Goal: Find contact information: Find contact information

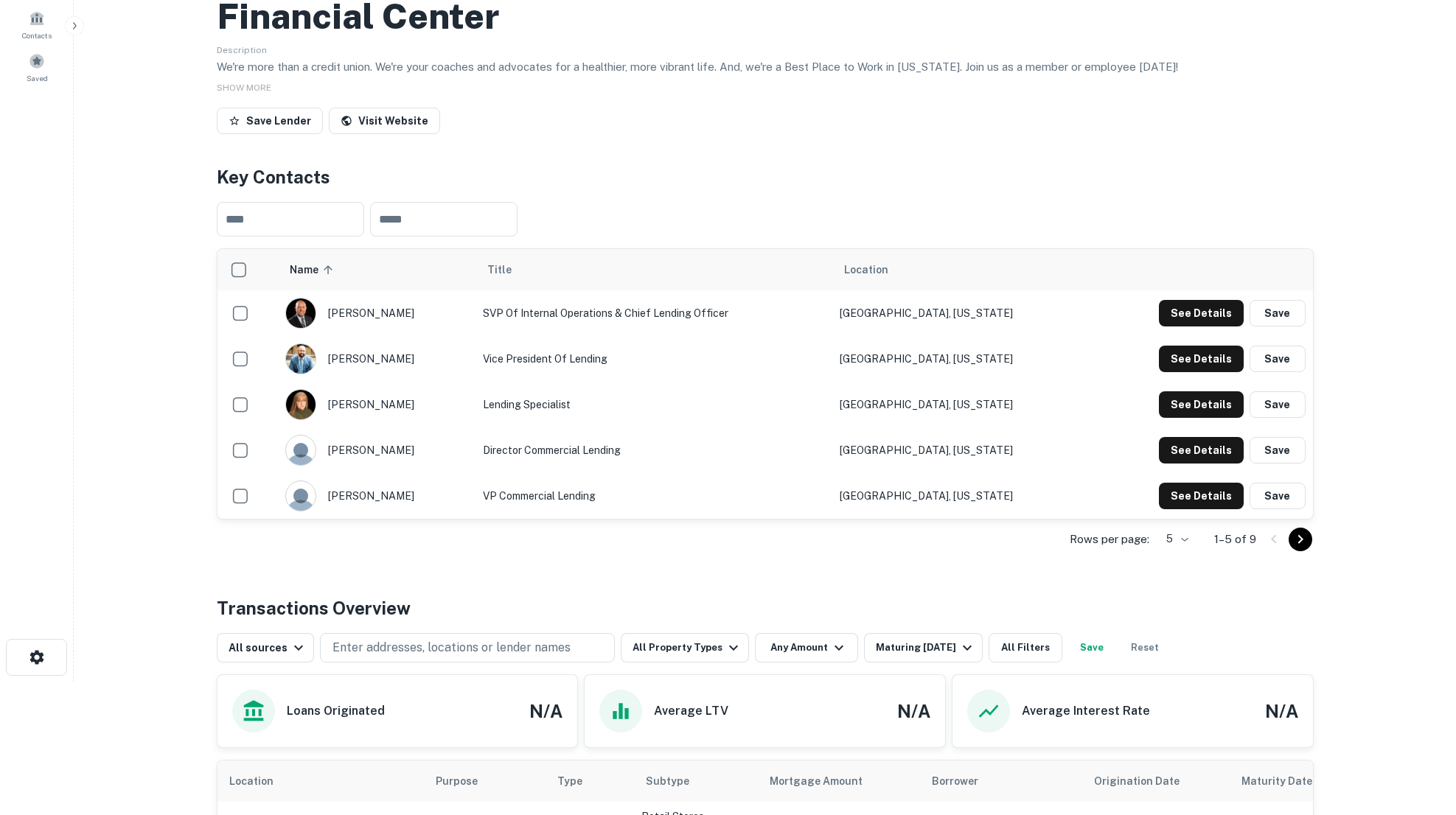
scroll to position [57, 0]
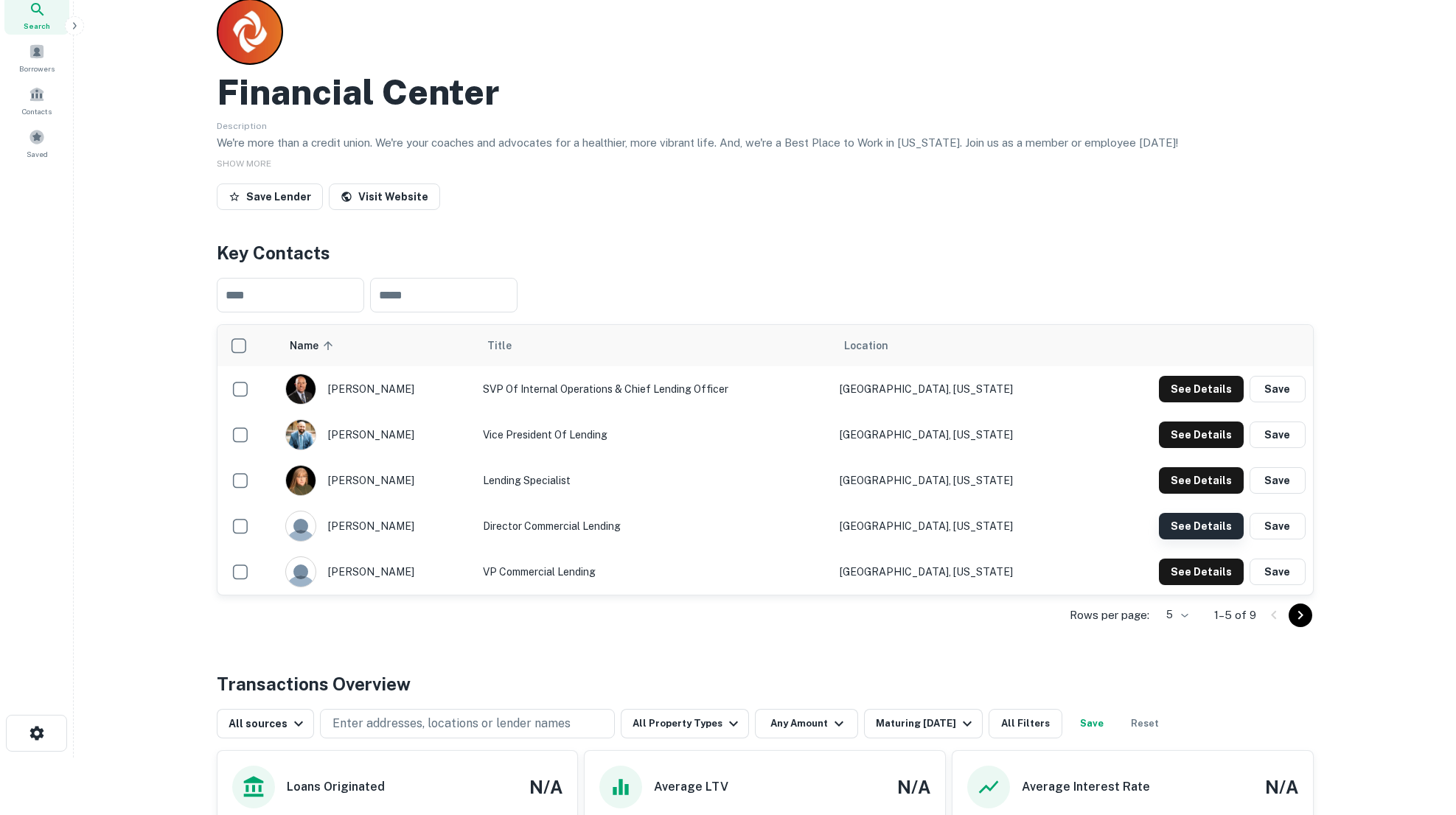
click at [1208, 530] on button "See Details" at bounding box center [1201, 526] width 85 height 26
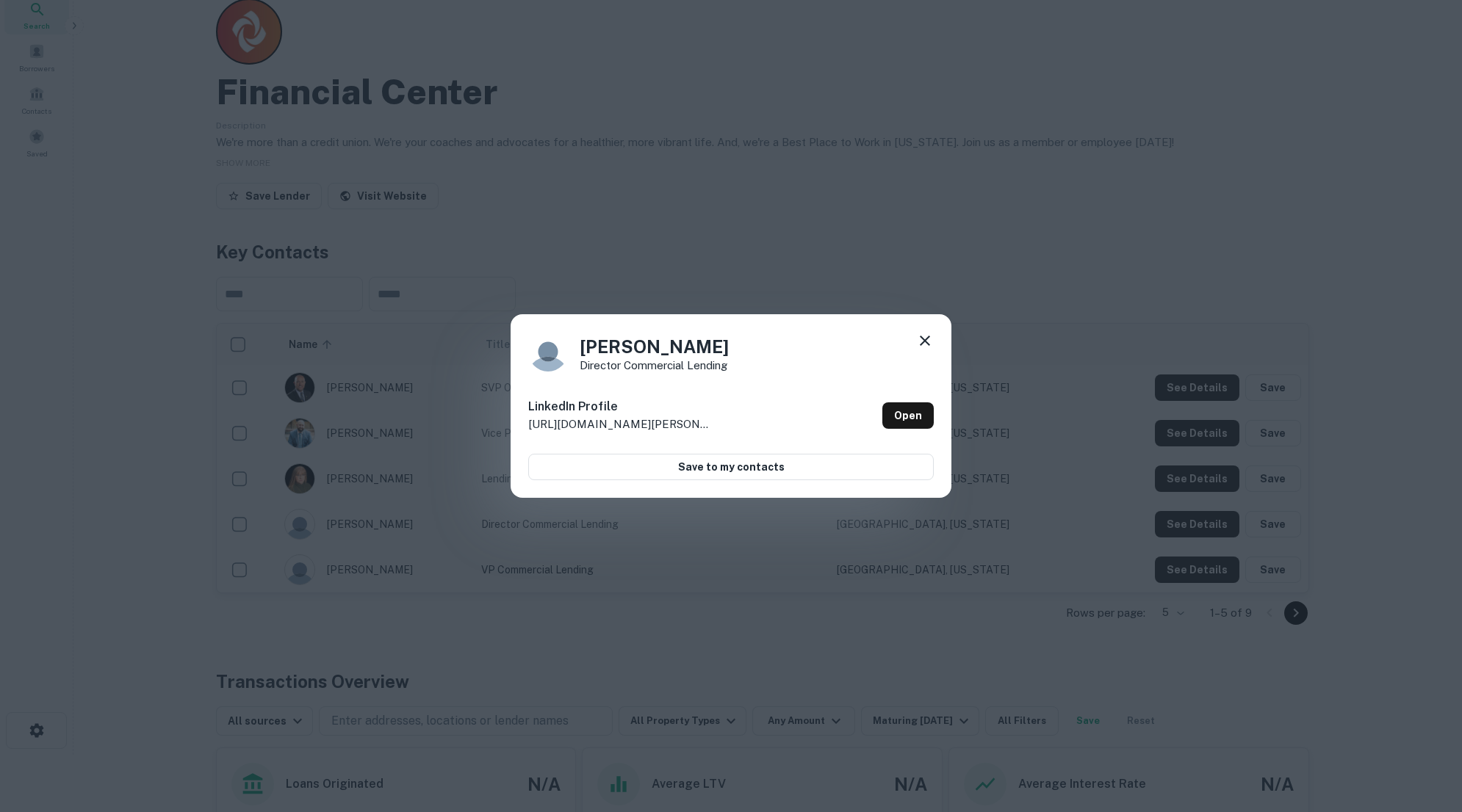
click at [924, 341] on icon at bounding box center [924, 341] width 10 height 10
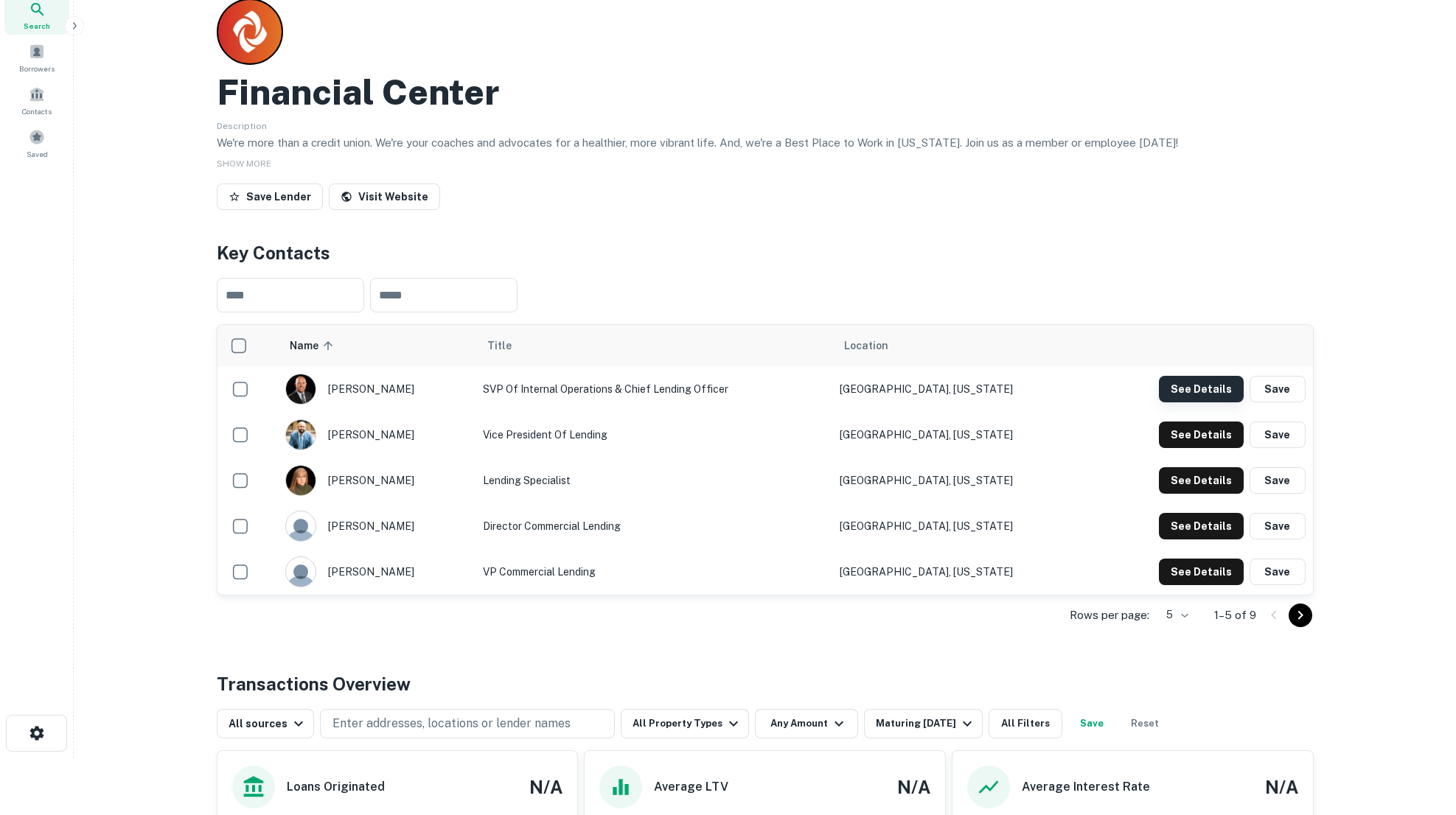
click at [1207, 393] on button "See Details" at bounding box center [1201, 389] width 85 height 26
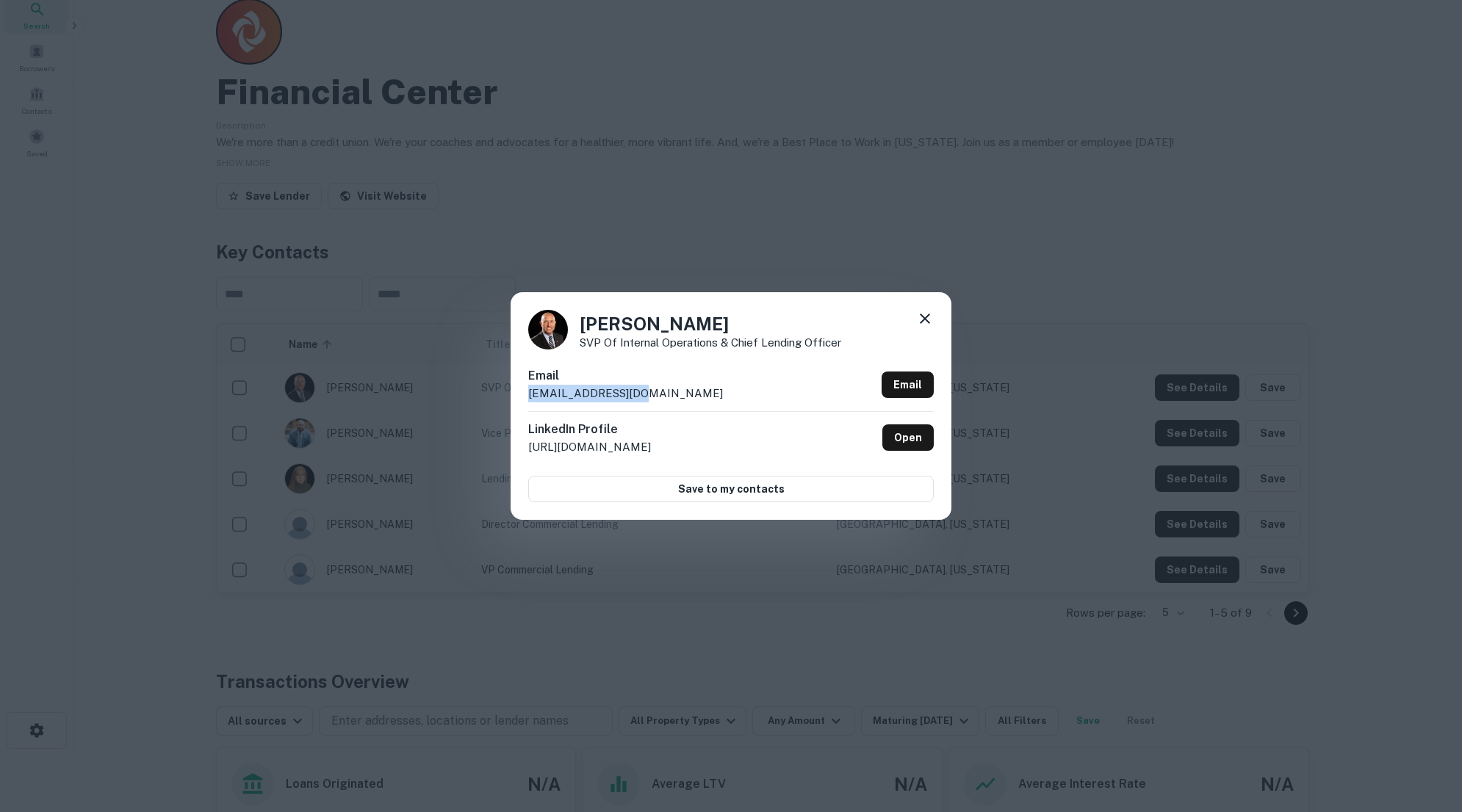
drag, startPoint x: 632, startPoint y: 391, endPoint x: 530, endPoint y: 398, distance: 102.2
click at [530, 398] on div "Email [EMAIL_ADDRESS][DOMAIN_NAME] Email" at bounding box center [731, 389] width 405 height 44
copy p "[EMAIL_ADDRESS][DOMAIN_NAME]"
click at [929, 319] on icon at bounding box center [924, 318] width 18 height 18
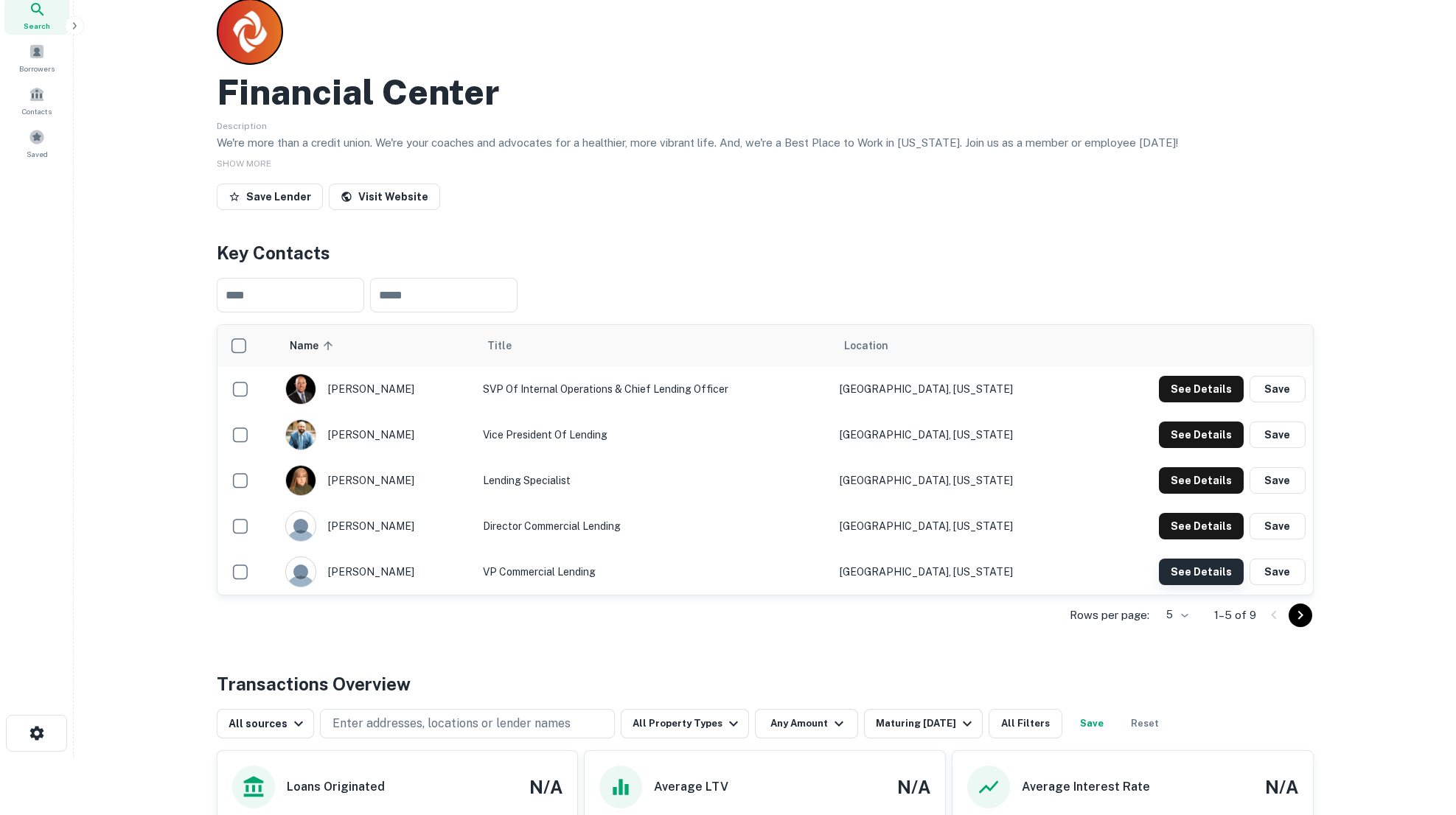
click at [1211, 570] on button "See Details" at bounding box center [1201, 572] width 85 height 26
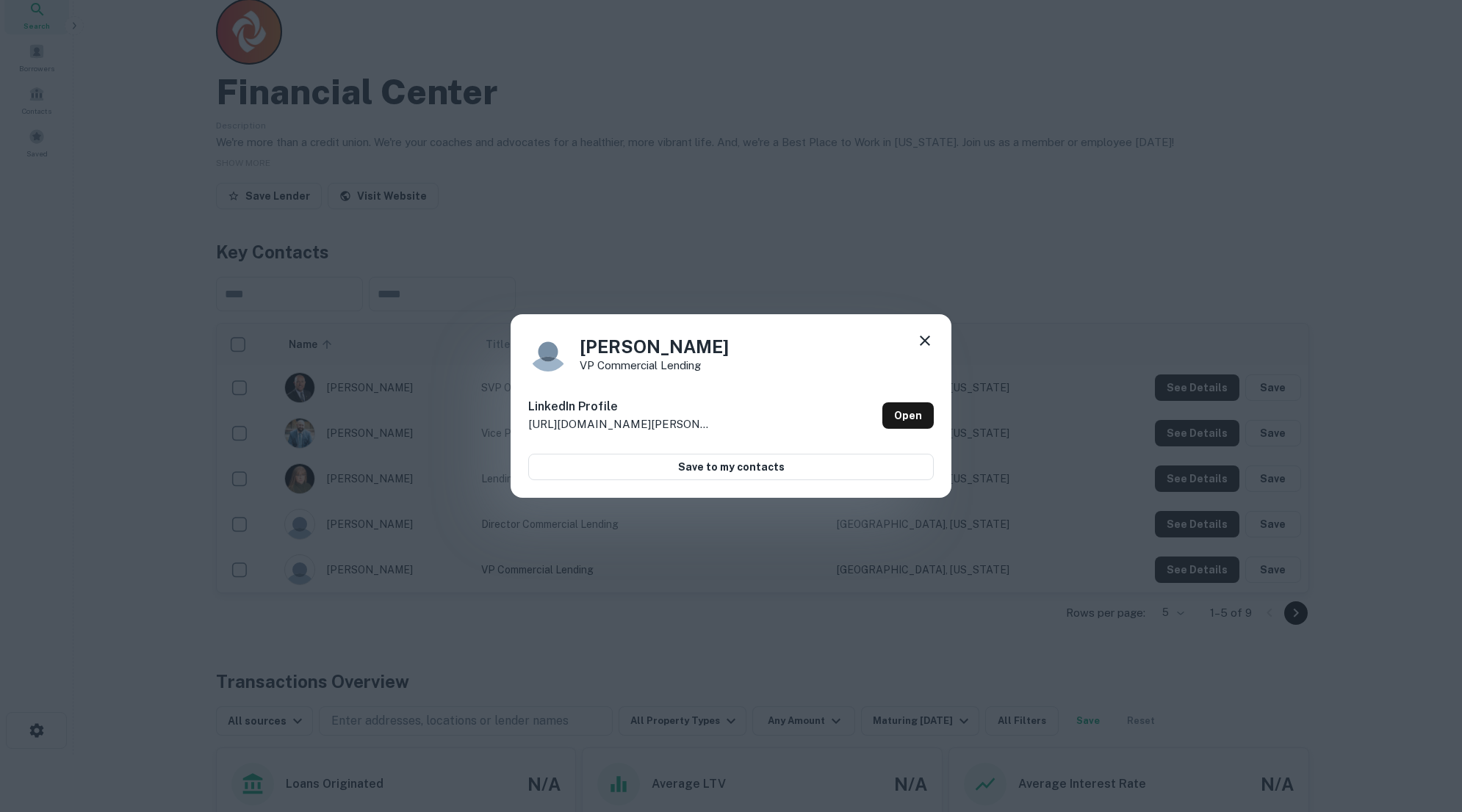
click at [933, 341] on icon at bounding box center [924, 341] width 18 height 18
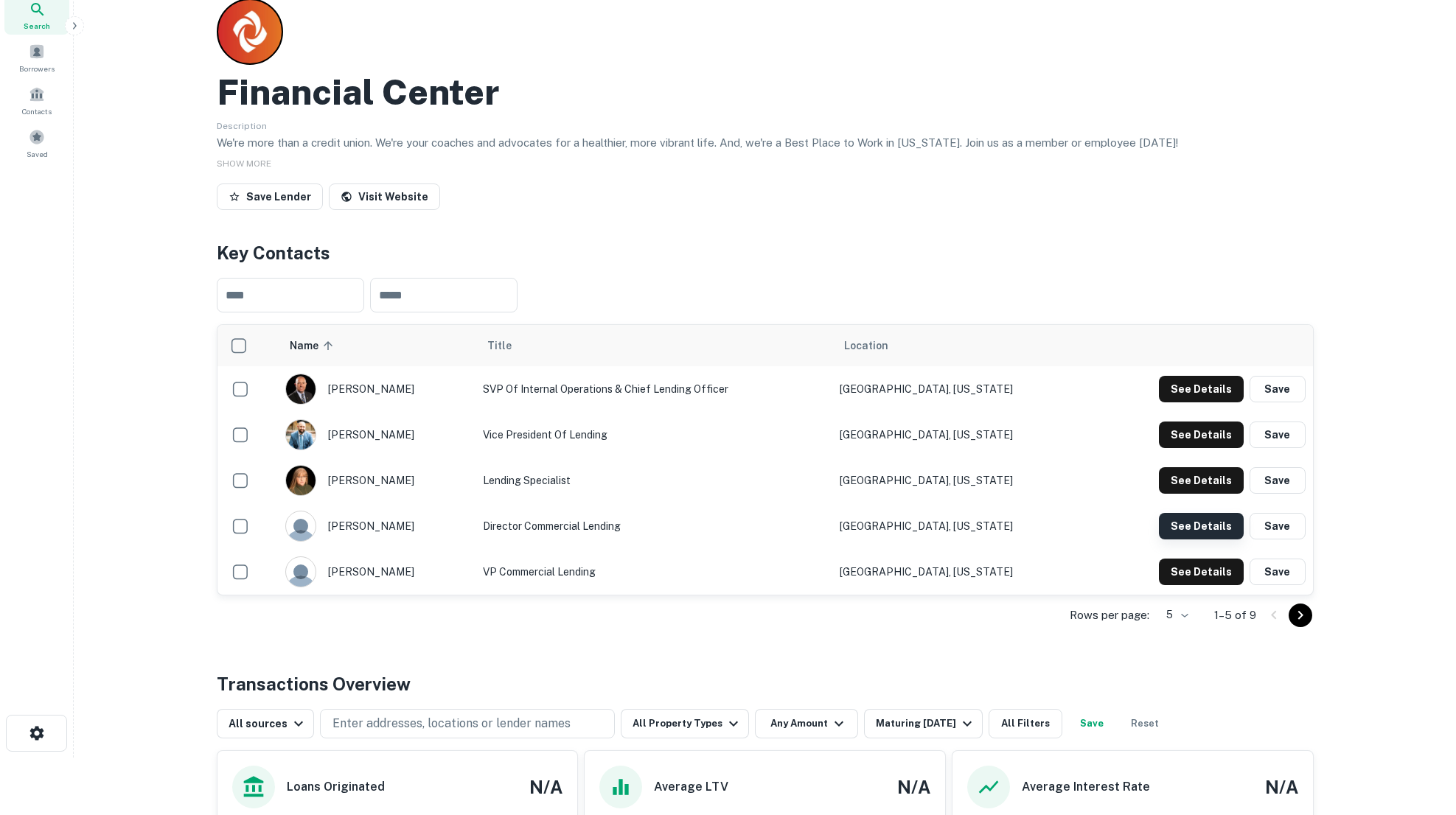
click at [1191, 526] on button "See Details" at bounding box center [1201, 526] width 85 height 26
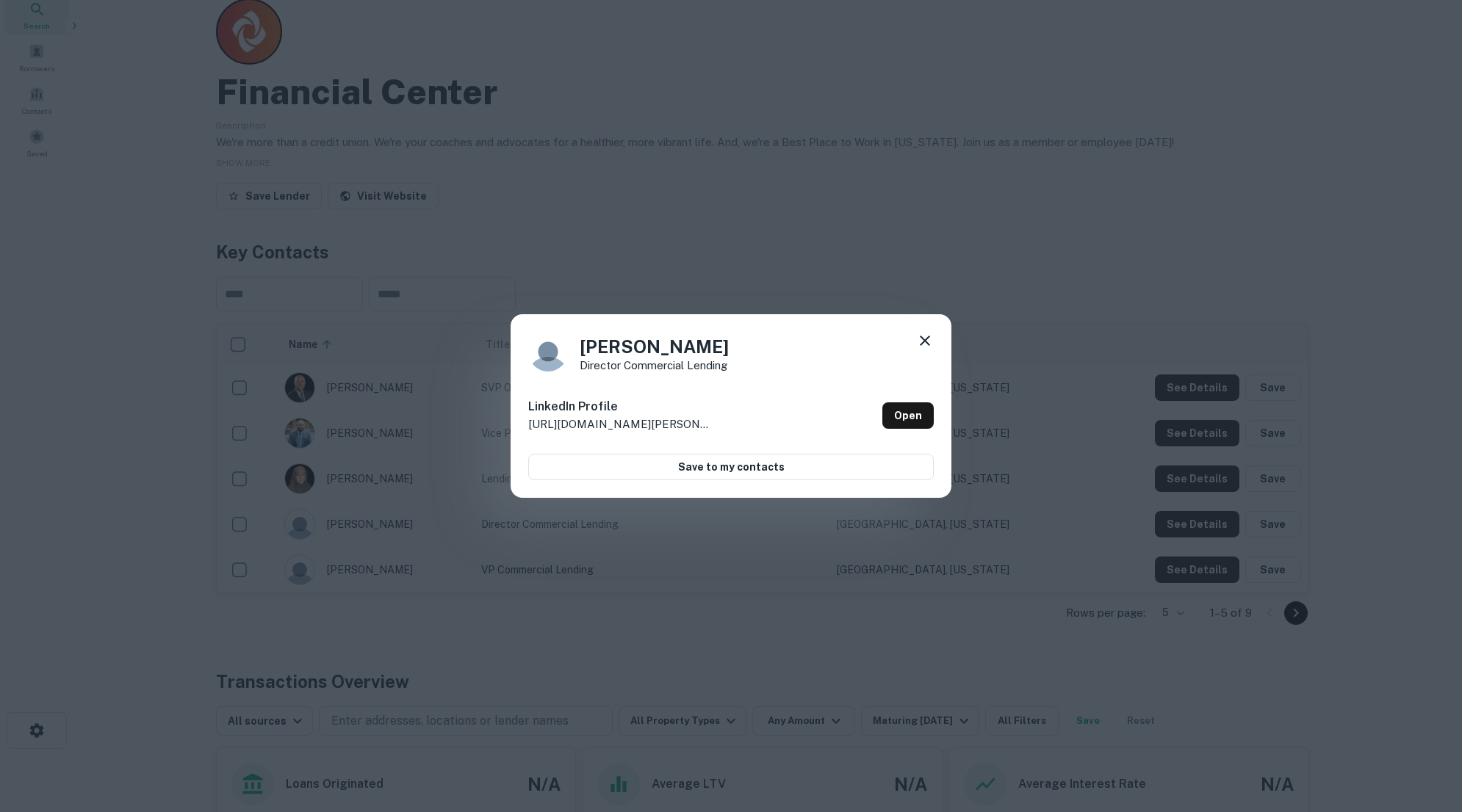
click at [927, 340] on icon at bounding box center [924, 341] width 18 height 18
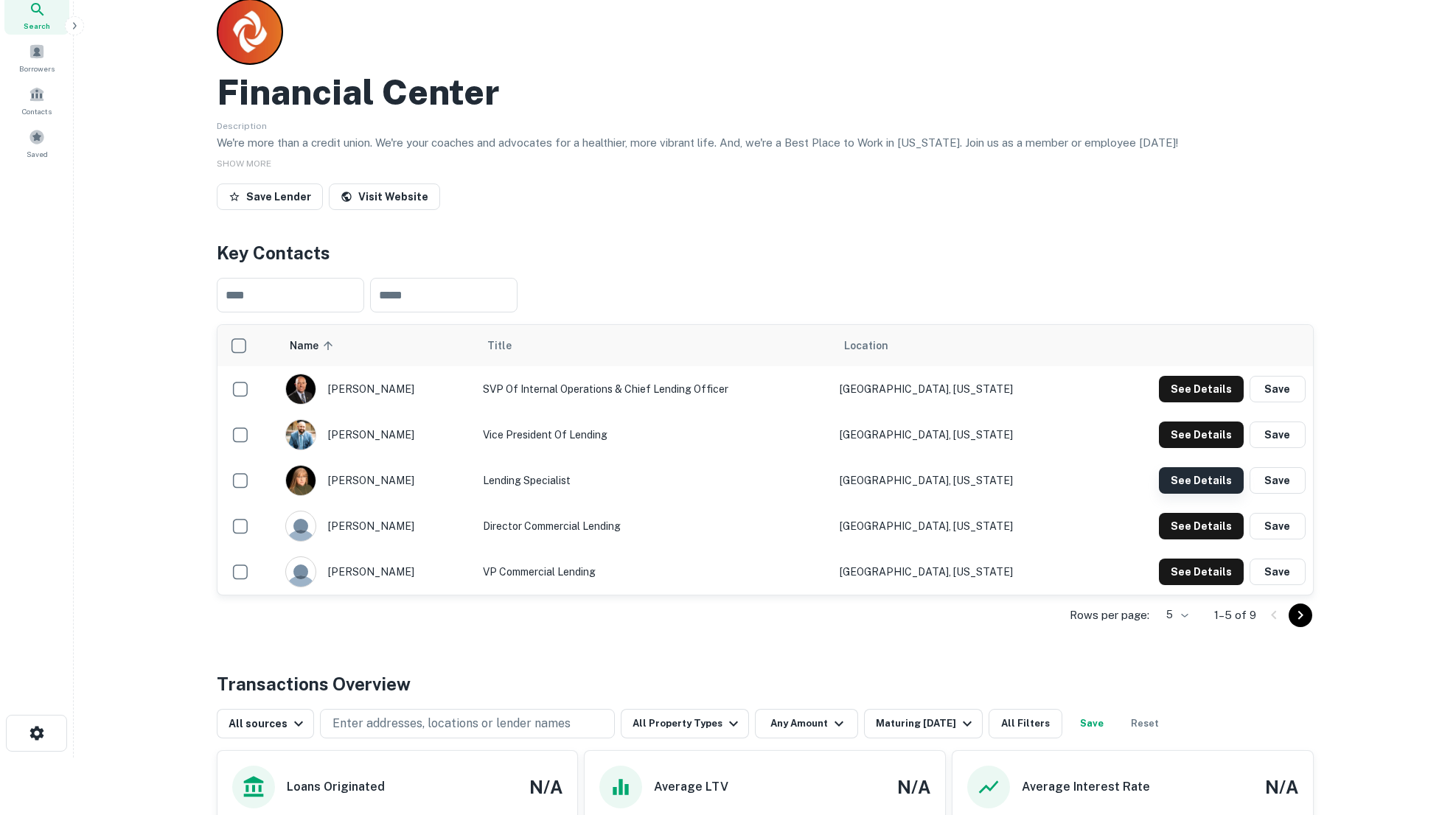
click at [1181, 482] on button "See Details" at bounding box center [1201, 481] width 85 height 26
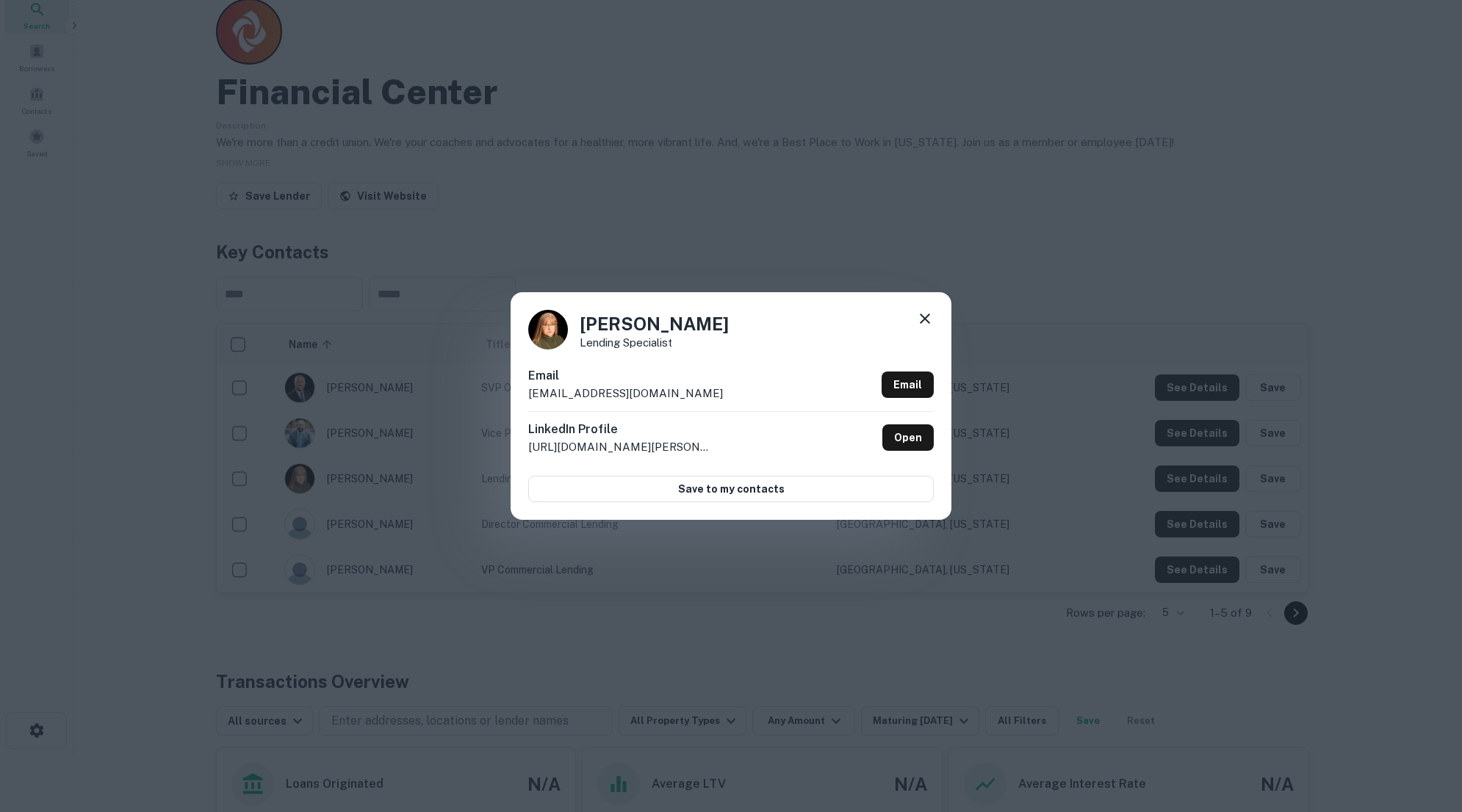
click at [932, 312] on icon at bounding box center [924, 318] width 18 height 18
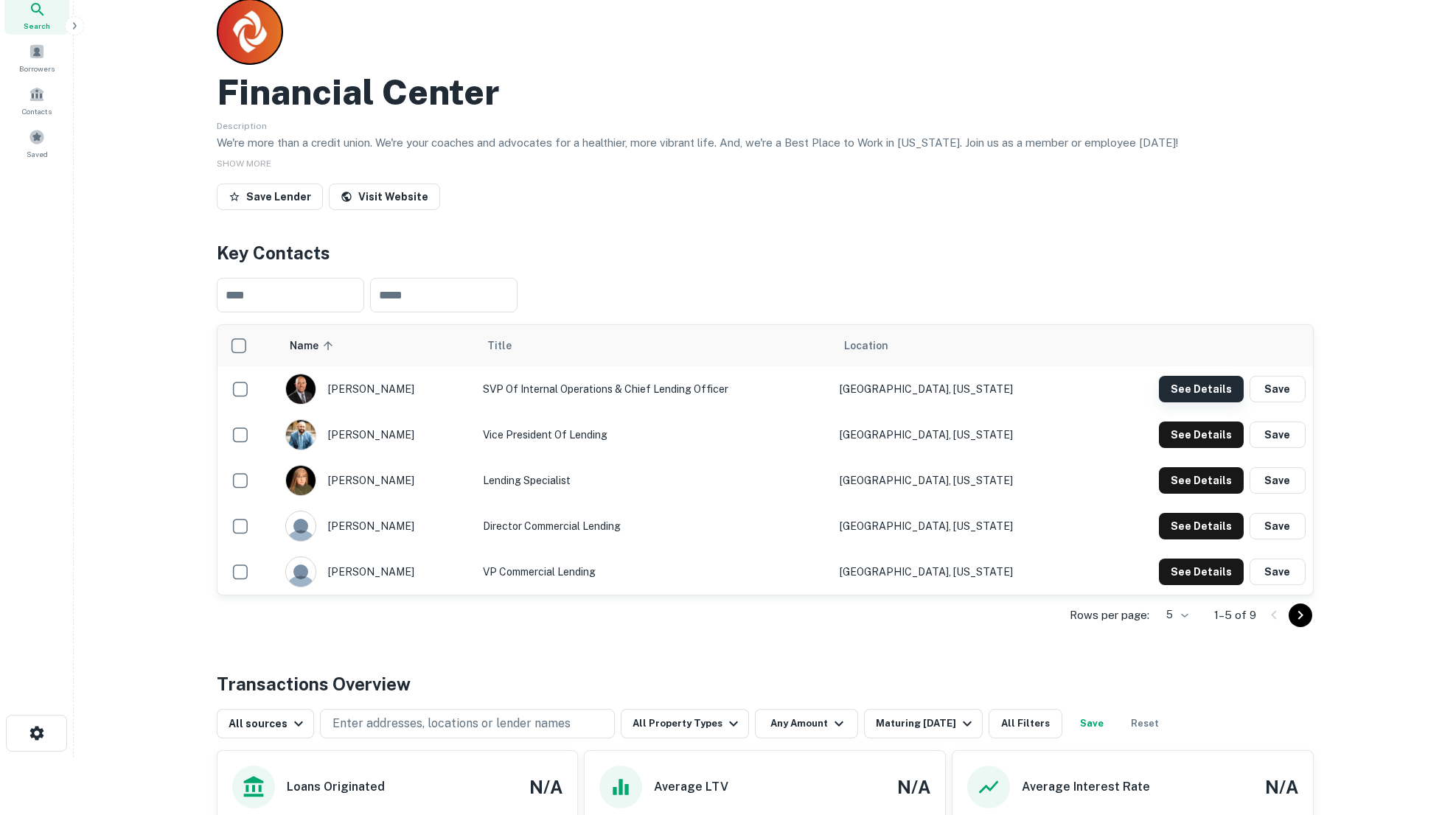
click at [1182, 388] on button "See Details" at bounding box center [1201, 389] width 85 height 26
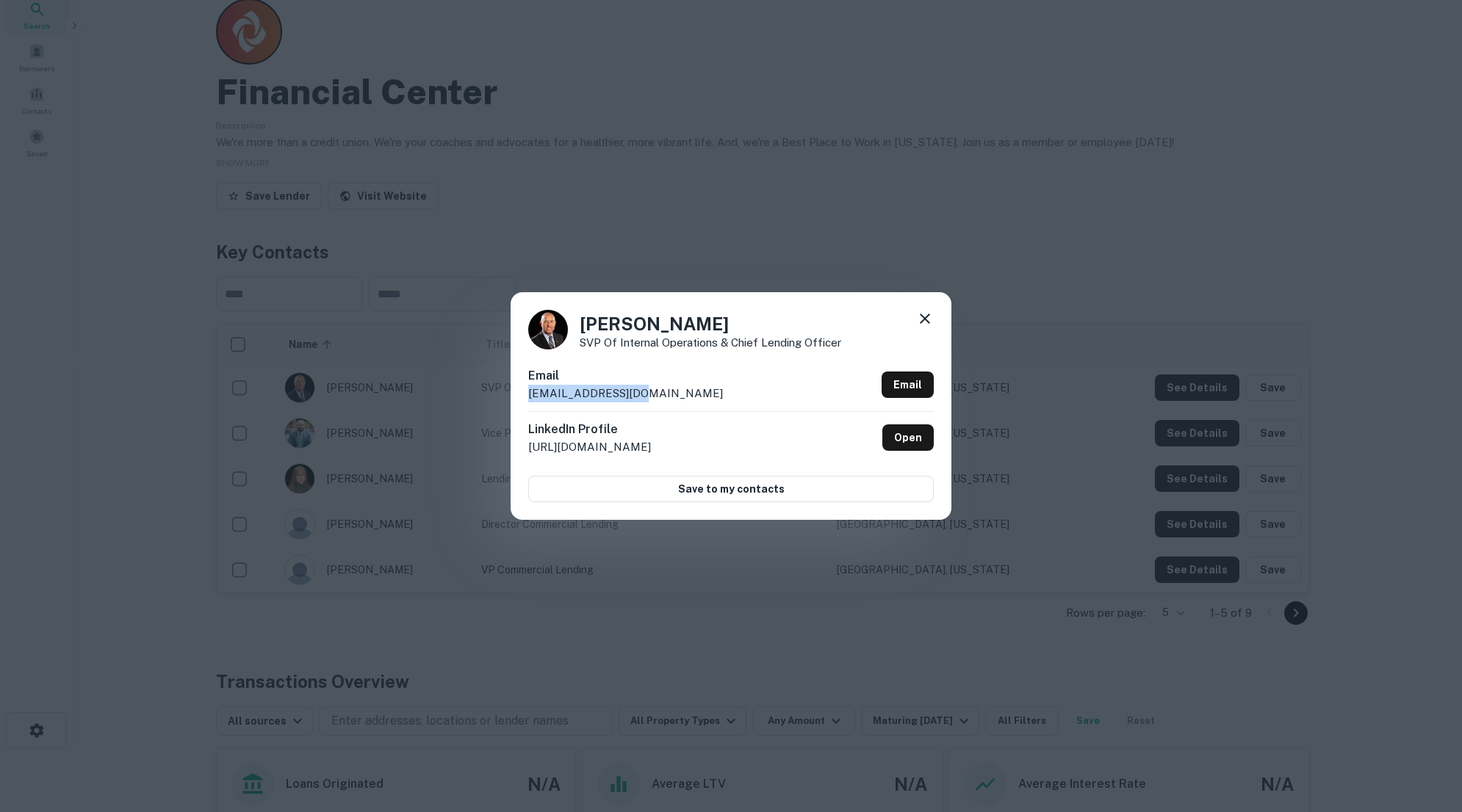
drag, startPoint x: 529, startPoint y: 396, endPoint x: 643, endPoint y: 390, distance: 114.2
click at [643, 390] on div "Email [EMAIL_ADDRESS][DOMAIN_NAME] Email" at bounding box center [731, 389] width 405 height 44
copy p "[EMAIL_ADDRESS][DOMAIN_NAME]"
click at [1124, 460] on div "[PERSON_NAME] SVP of Internal Operations & Chief Lending Officer Email [EMAIL_A…" at bounding box center [731, 406] width 1462 height 812
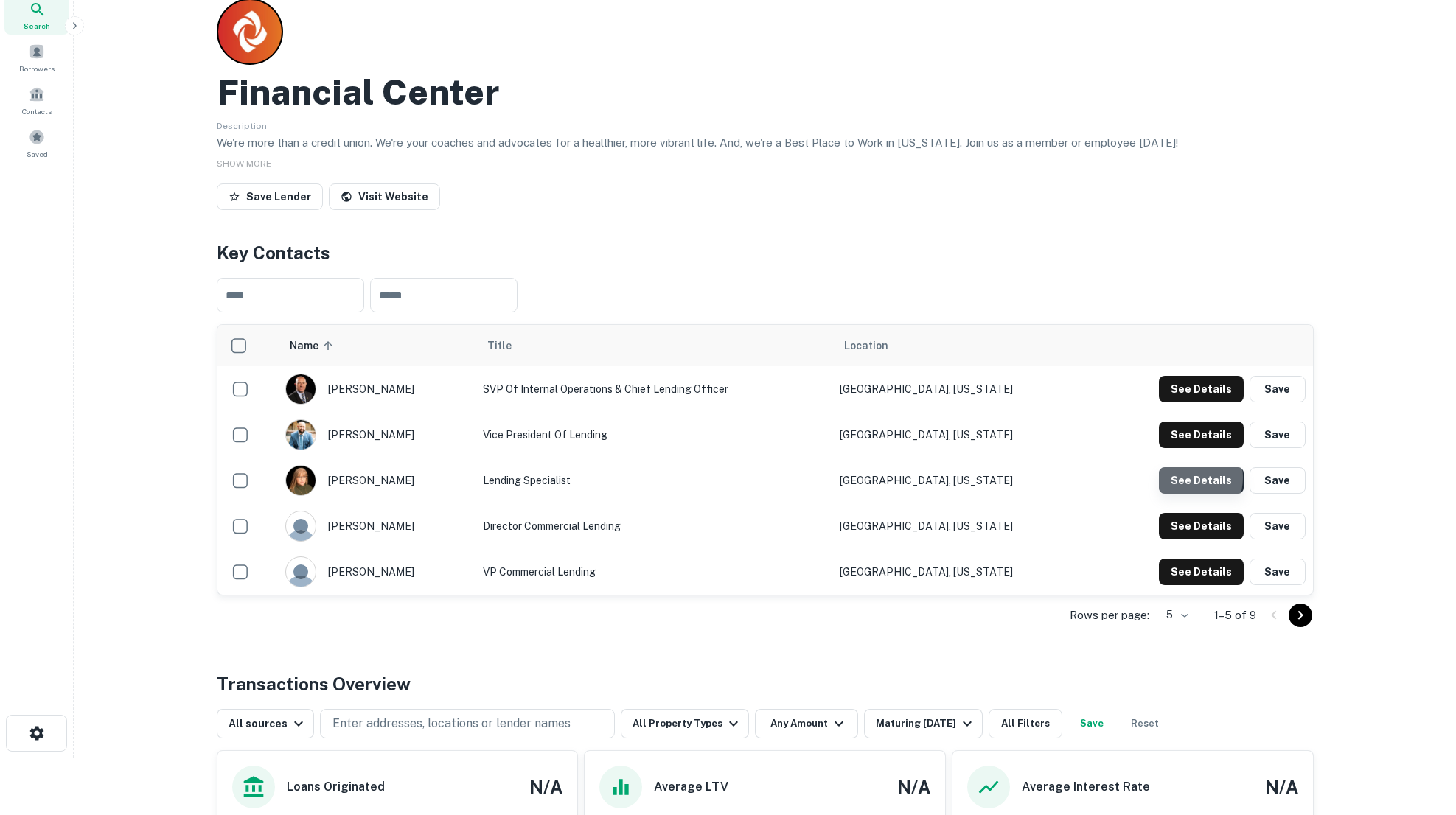
click at [1183, 478] on button "See Details" at bounding box center [1201, 481] width 85 height 26
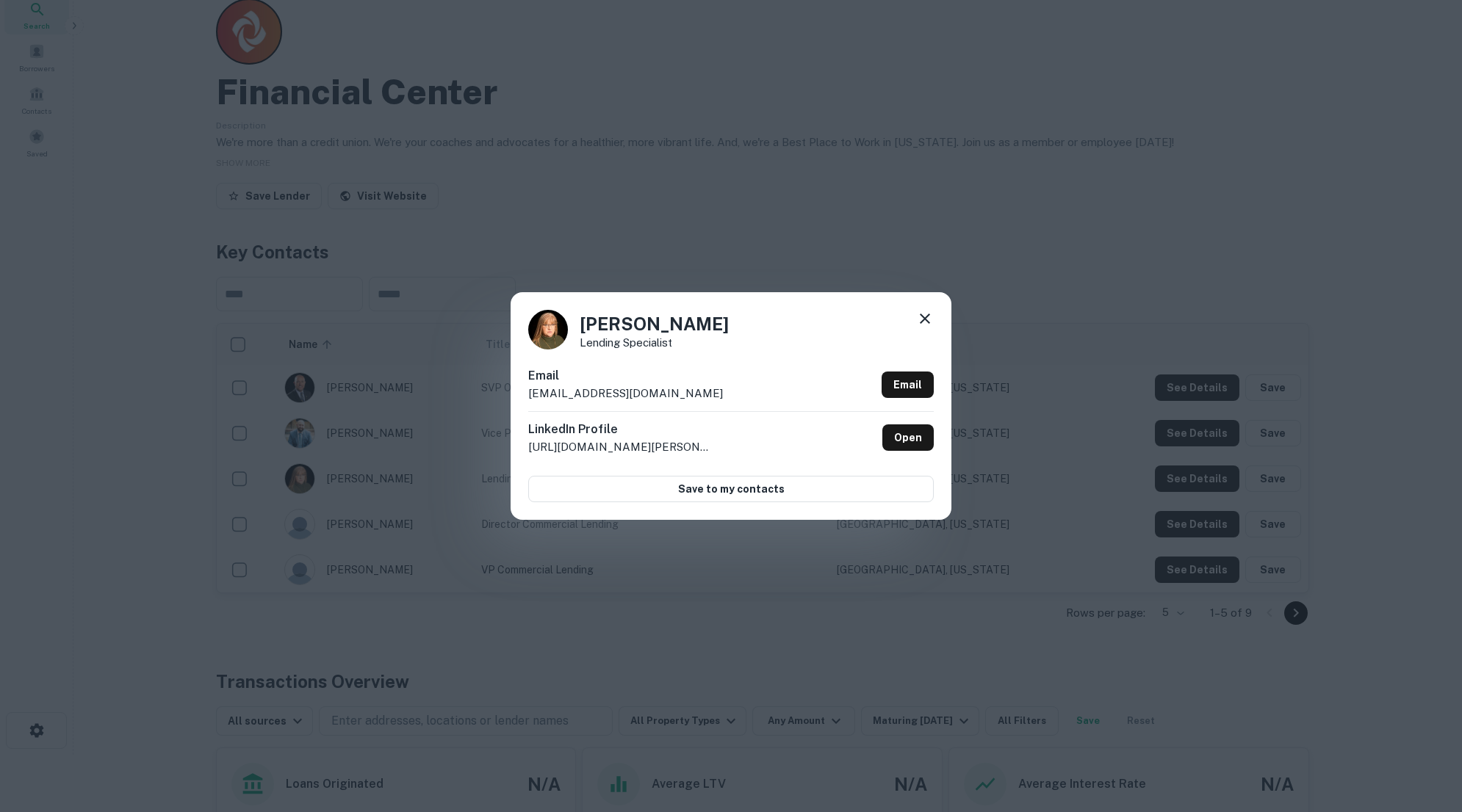
click at [546, 395] on p "[EMAIL_ADDRESS][DOMAIN_NAME]" at bounding box center [626, 393] width 195 height 18
drag, startPoint x: 546, startPoint y: 395, endPoint x: 621, endPoint y: 394, distance: 75.0
click at [621, 394] on p "[EMAIL_ADDRESS][DOMAIN_NAME]" at bounding box center [626, 393] width 195 height 18
copy p "[EMAIL_ADDRESS][DOMAIN_NAME]"
click at [924, 318] on icon at bounding box center [924, 318] width 10 height 10
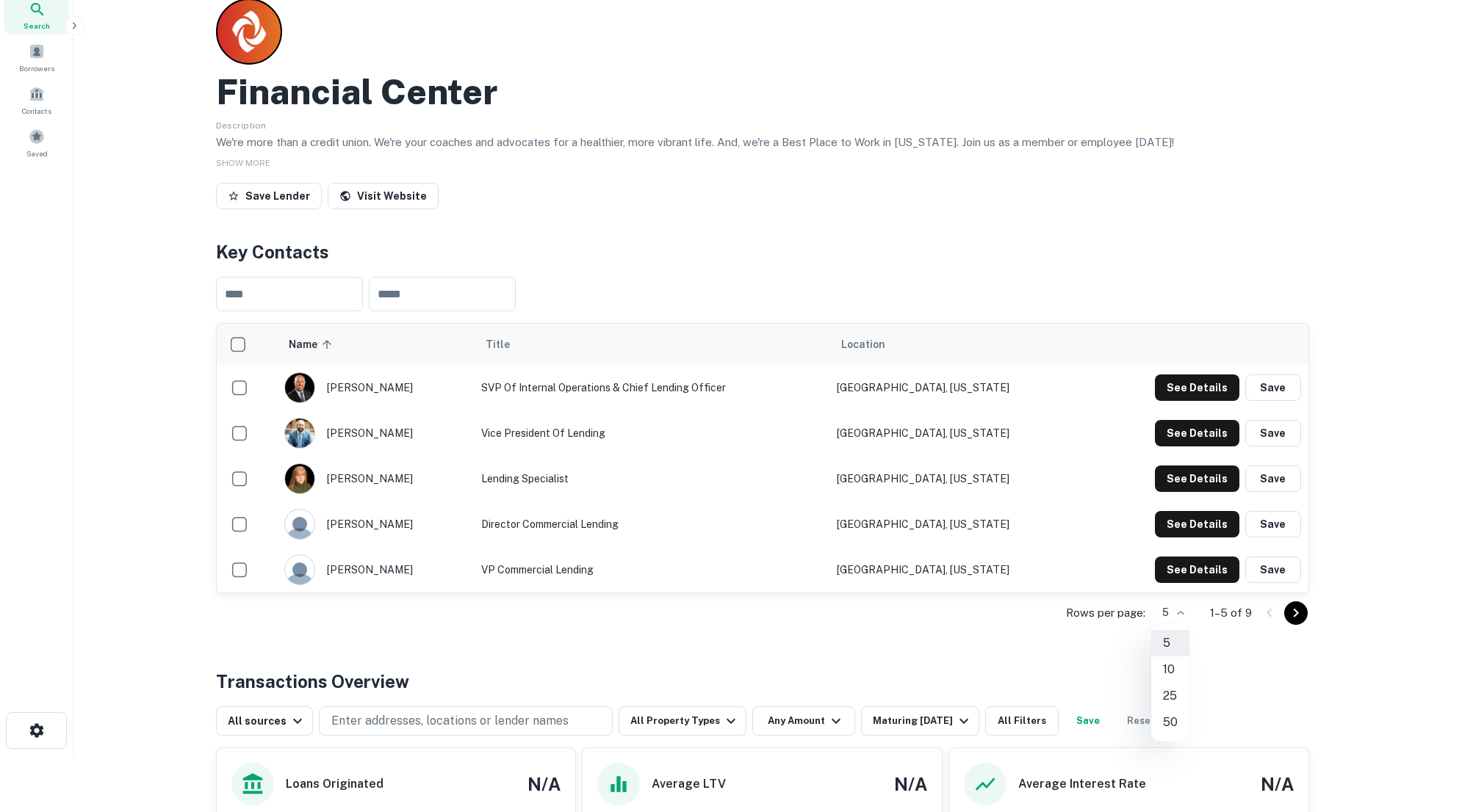
click at [1174, 612] on body "Search Borrowers Contacts Saved Back to search Financial Center Description We'…" at bounding box center [731, 349] width 1462 height 812
click at [1176, 667] on li "10" at bounding box center [1170, 670] width 38 height 26
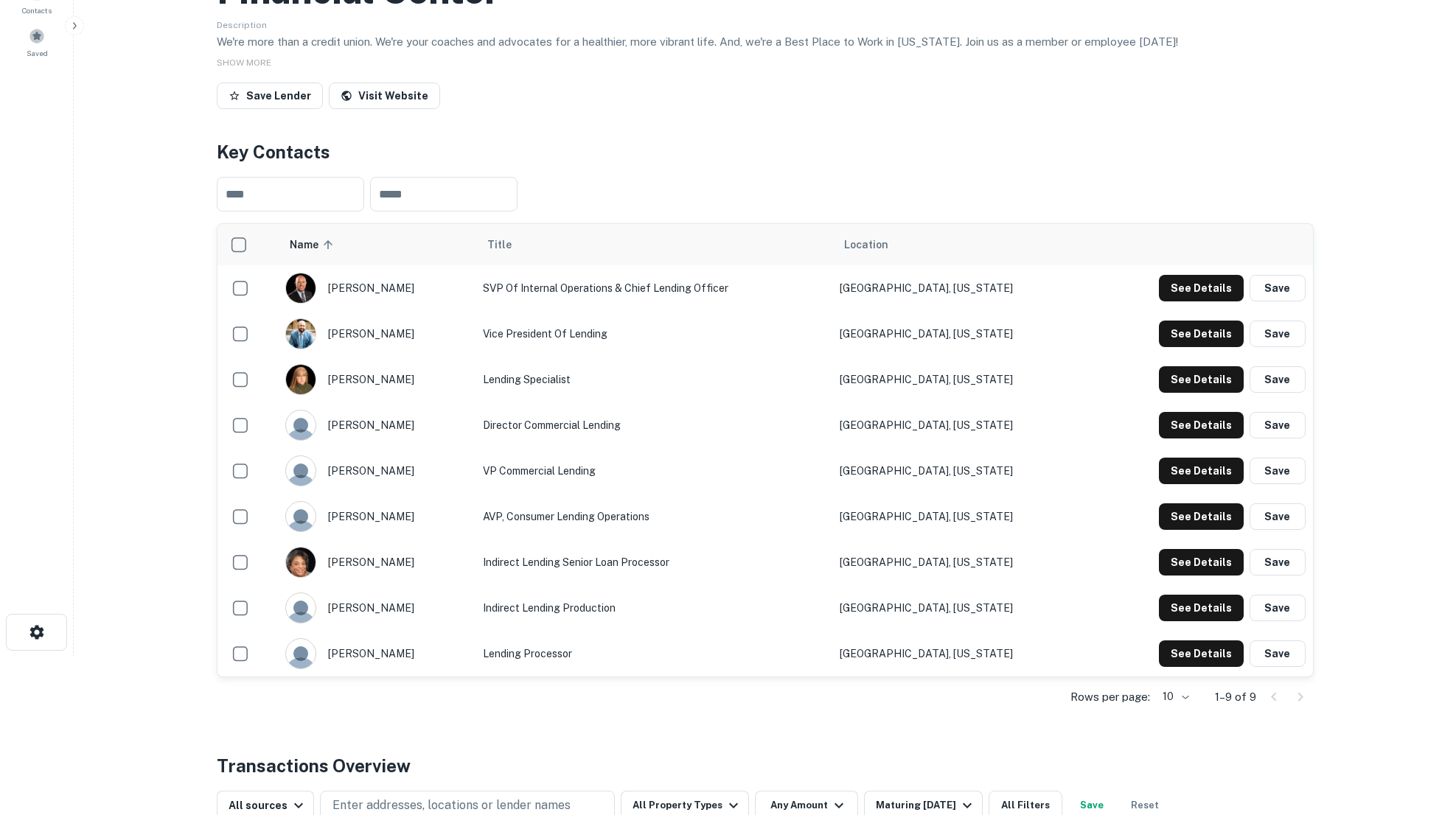
scroll to position [189, 0]
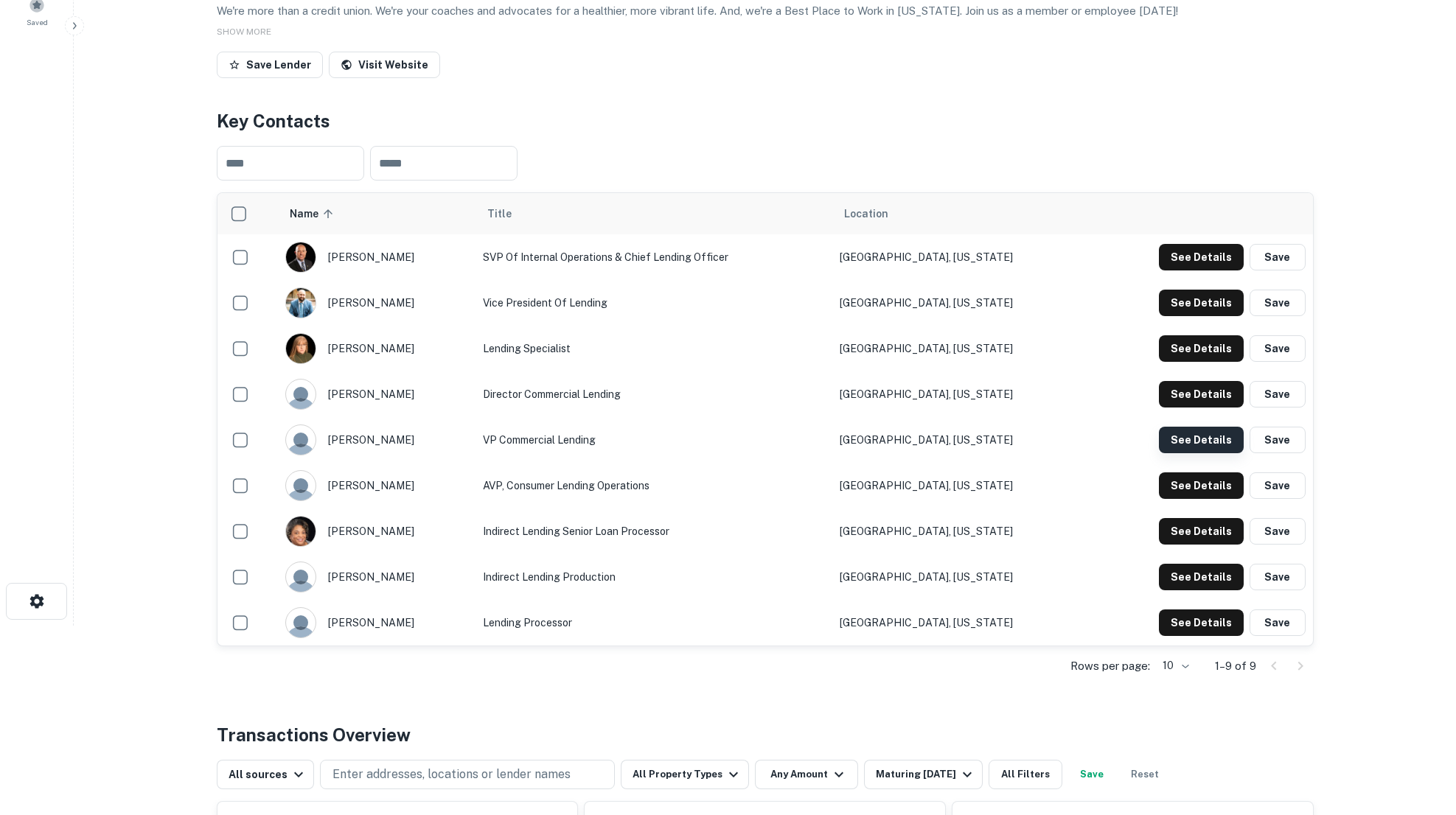
click at [1181, 444] on button "See Details" at bounding box center [1201, 440] width 85 height 26
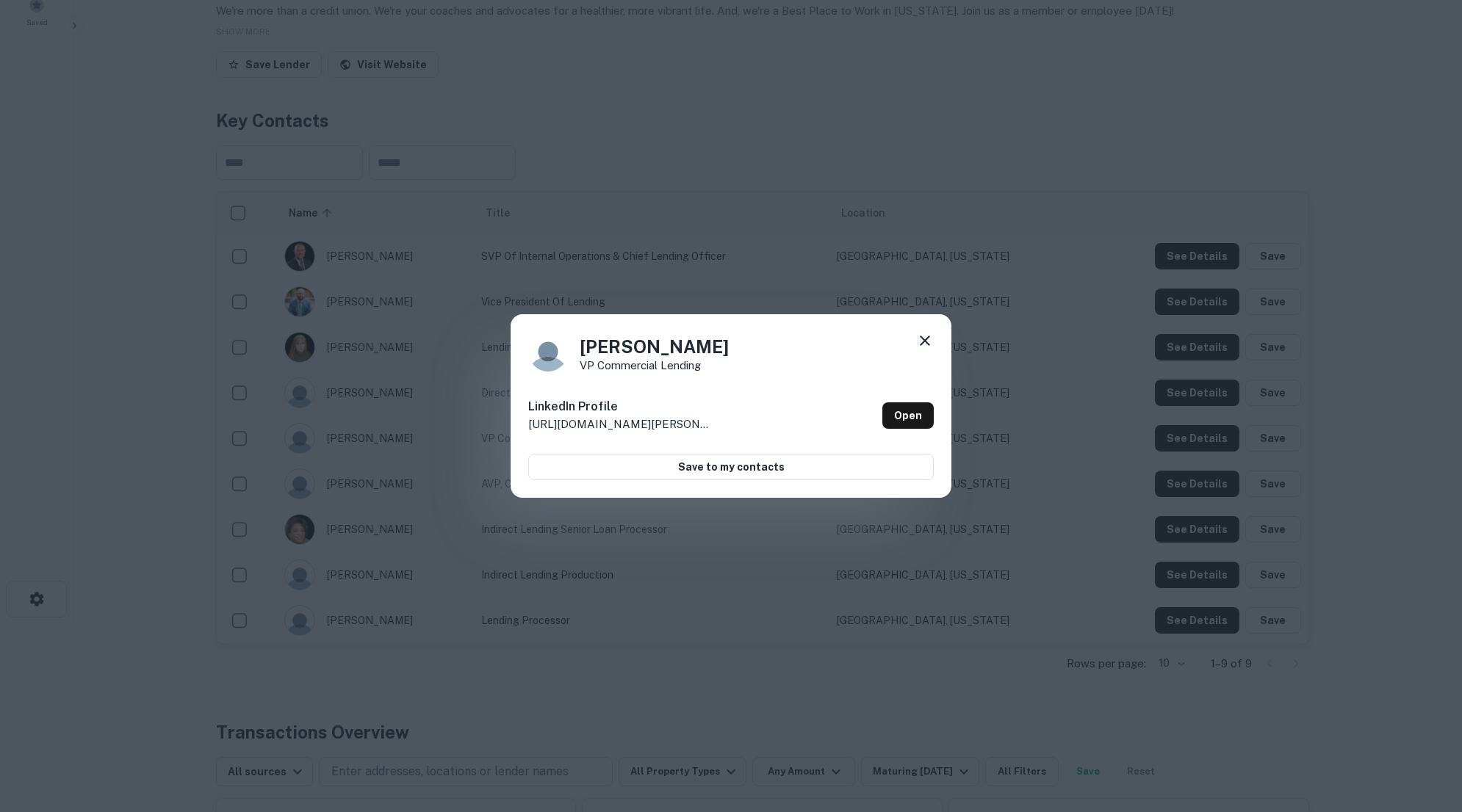
click at [929, 337] on icon at bounding box center [924, 341] width 10 height 10
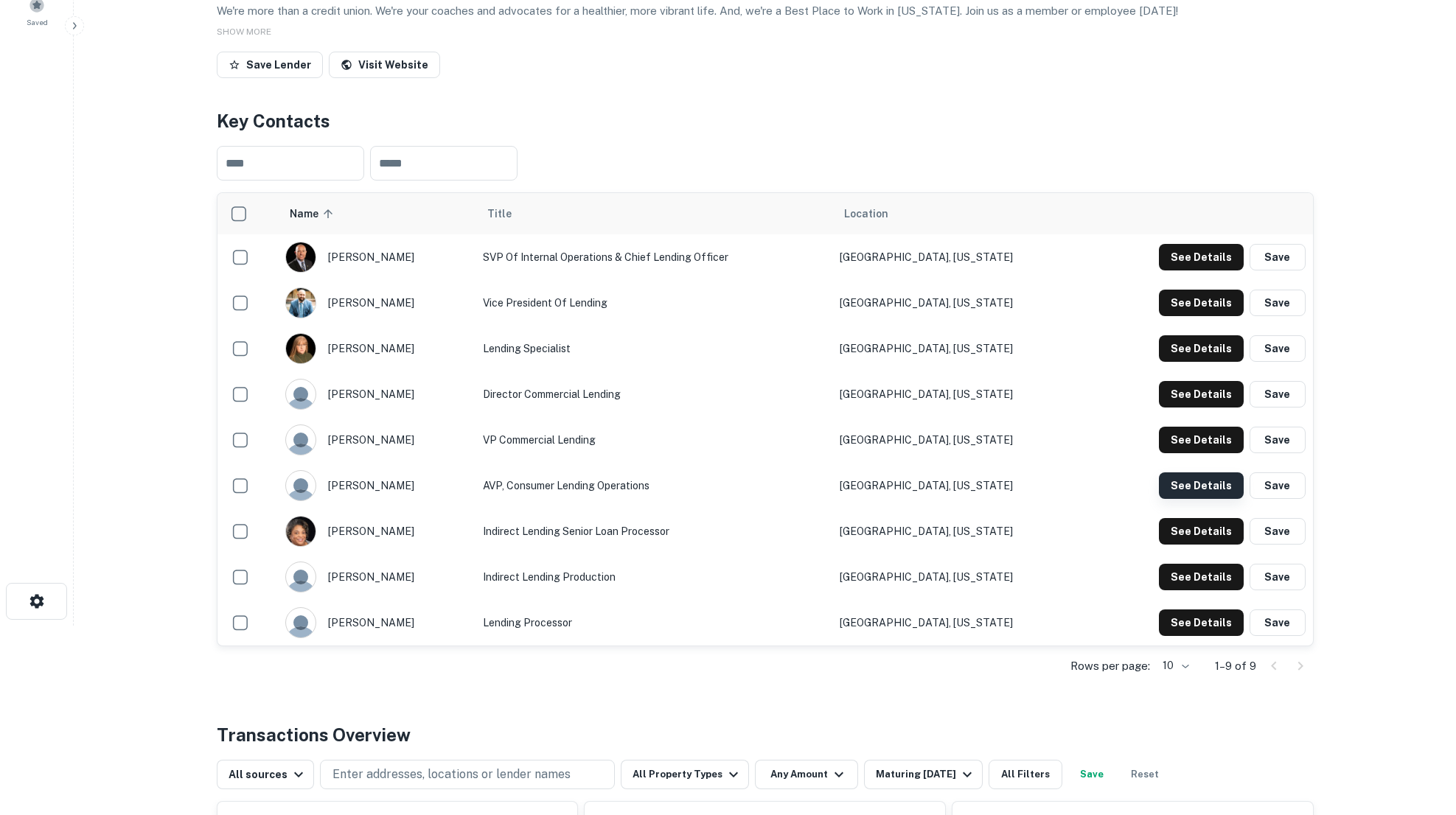
click at [1181, 483] on button "See Details" at bounding box center [1201, 485] width 85 height 26
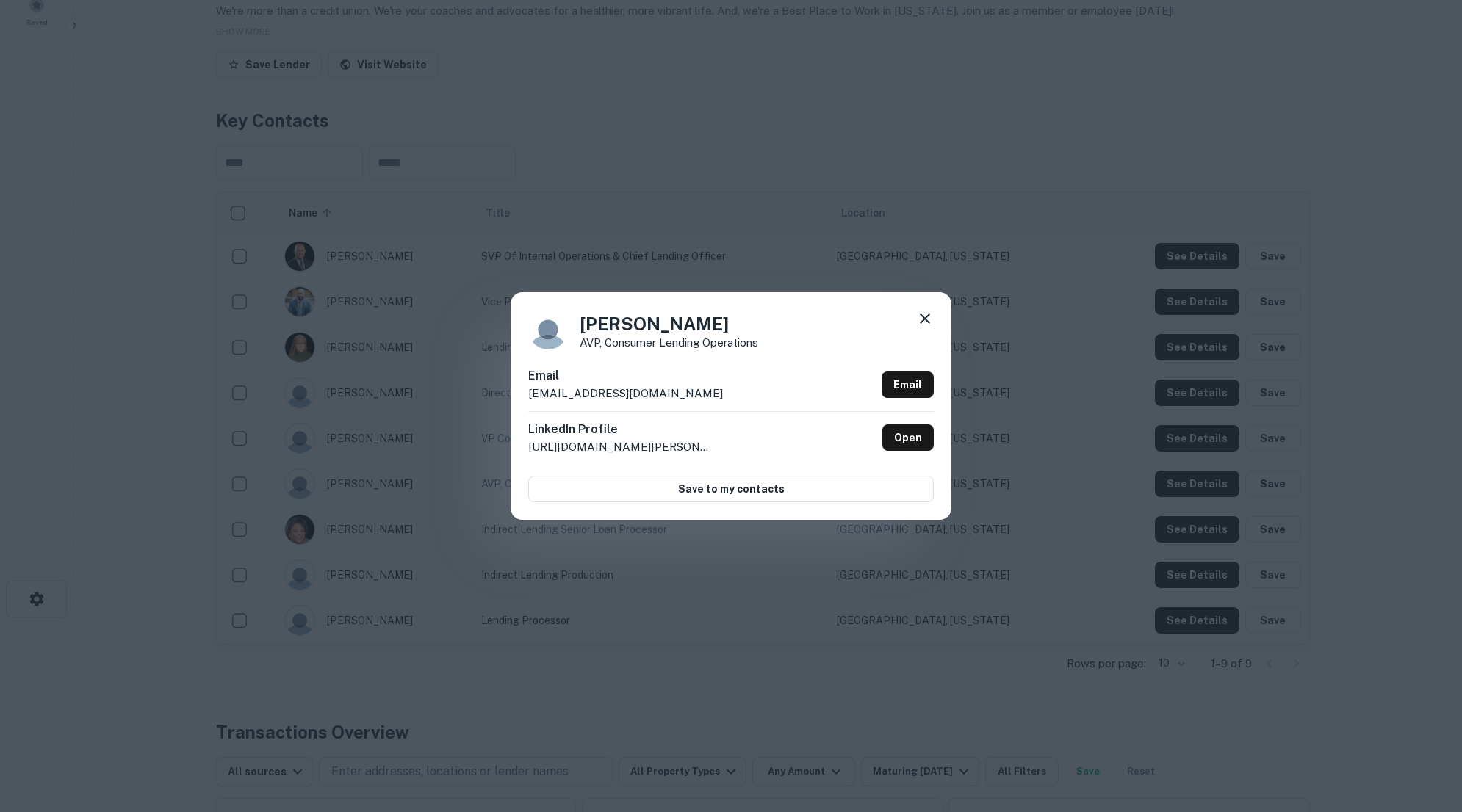
click at [931, 319] on icon at bounding box center [924, 318] width 18 height 18
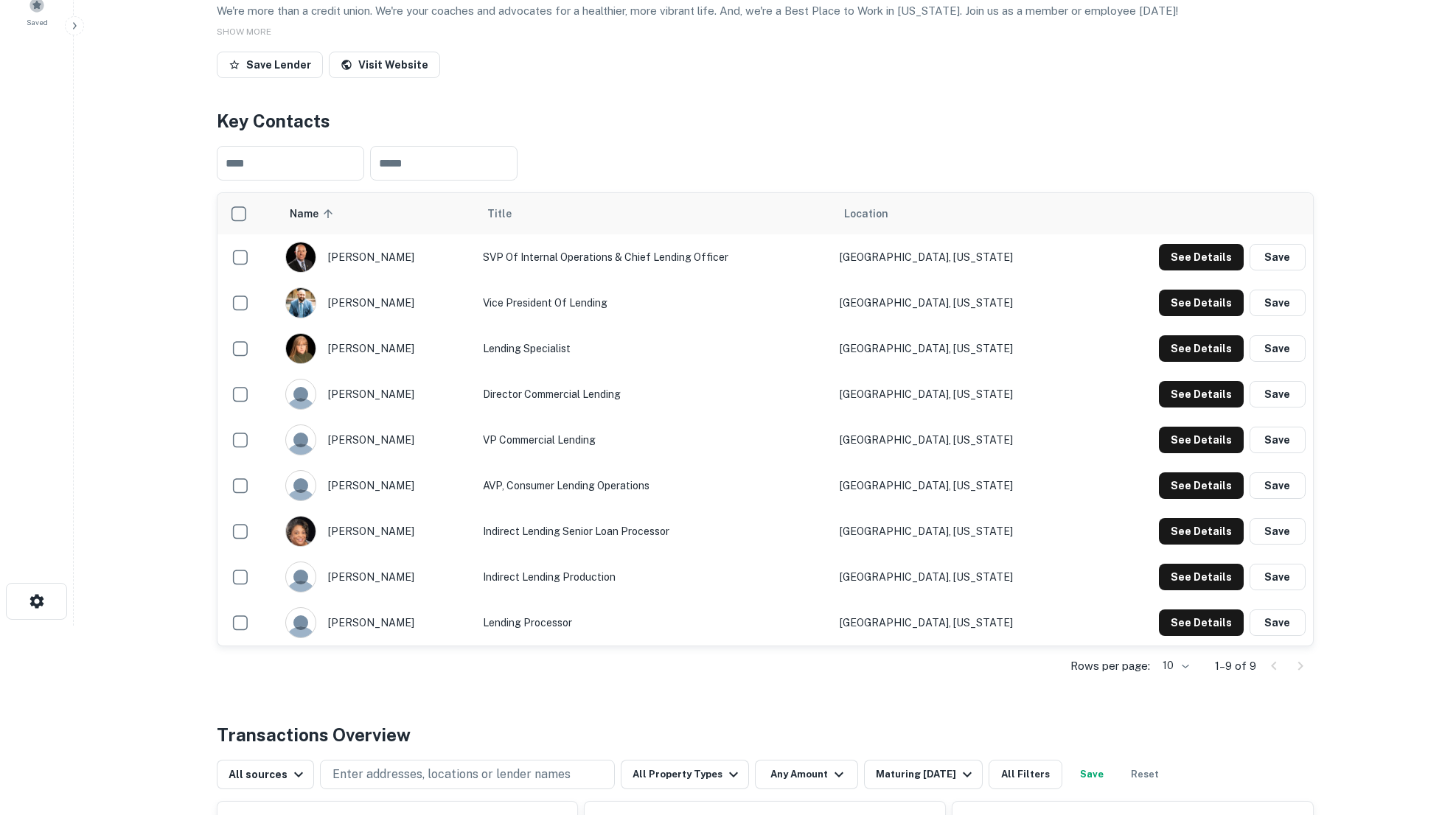
scroll to position [0, 0]
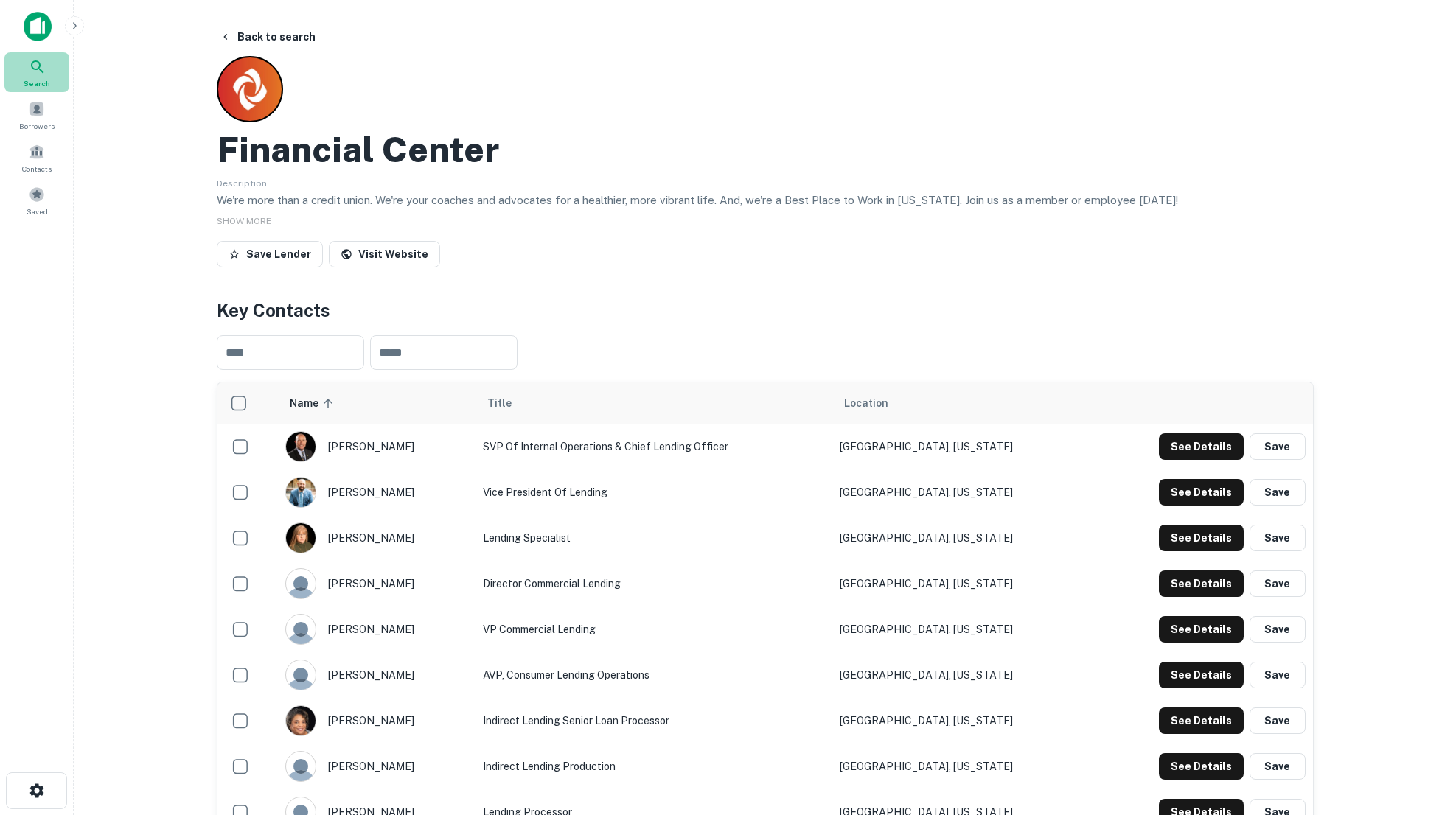
click at [37, 64] on icon at bounding box center [37, 67] width 18 height 18
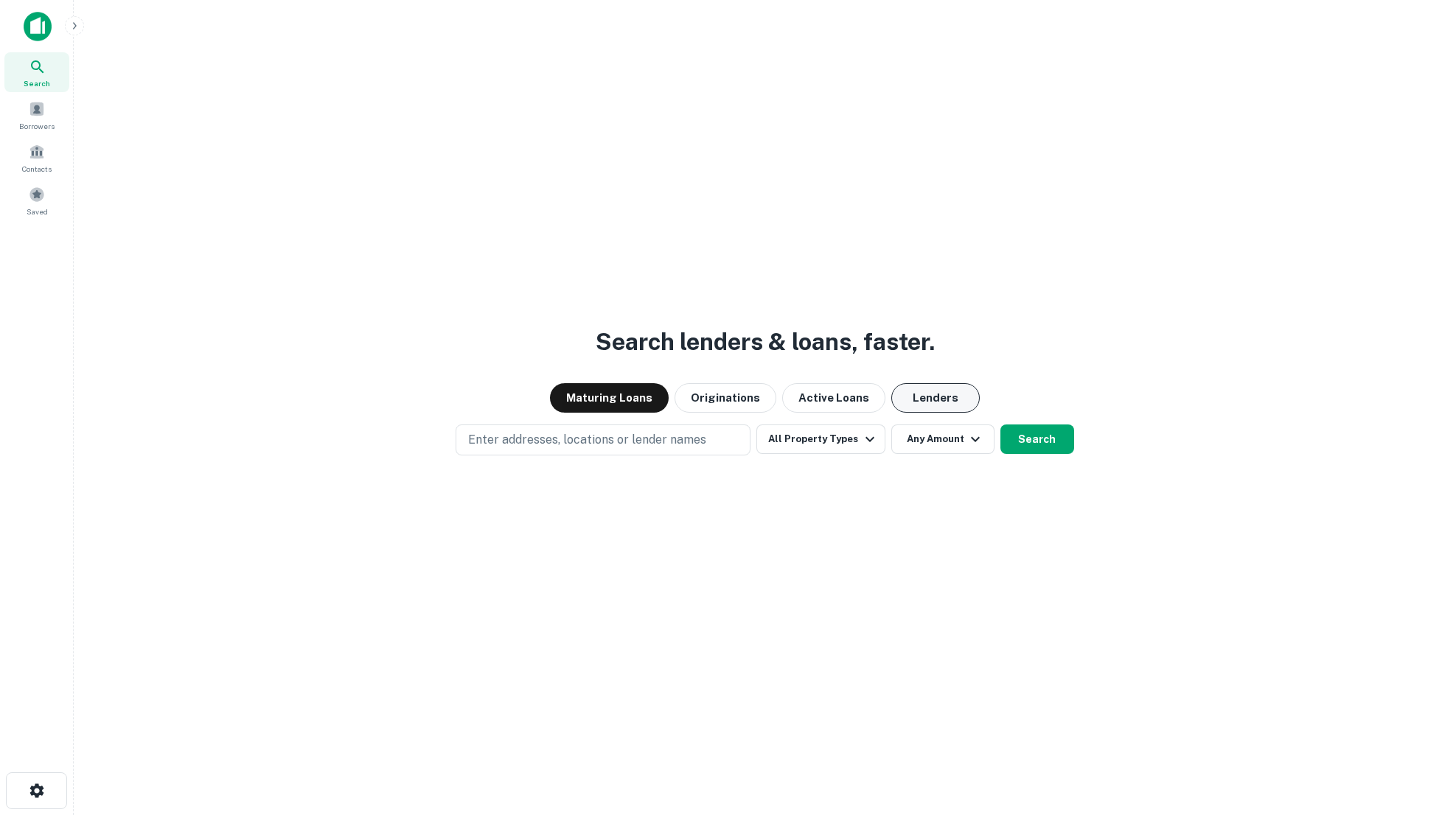
click at [925, 404] on button "Lenders" at bounding box center [935, 397] width 88 height 29
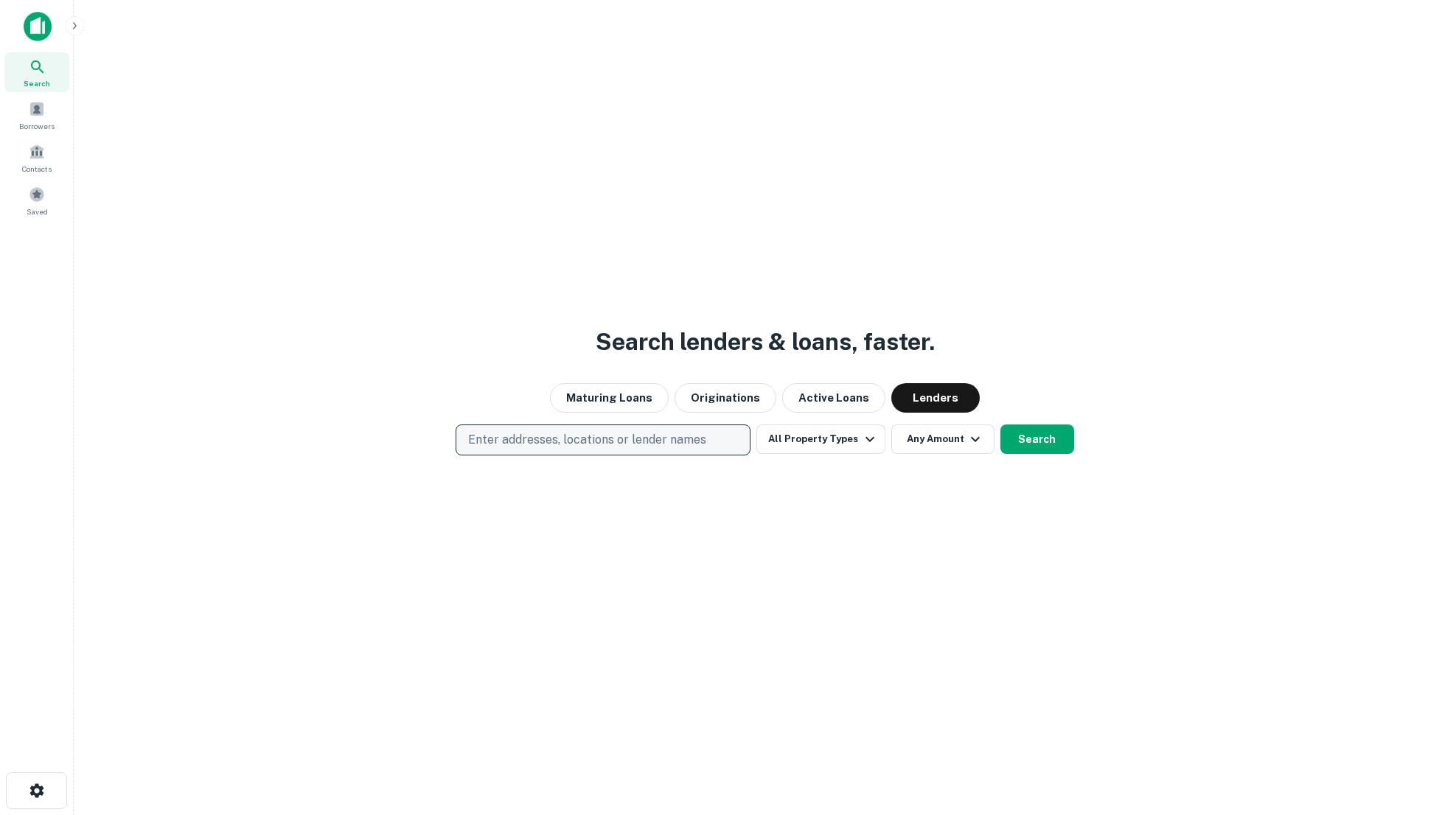
click at [561, 441] on p "Enter addresses, locations or lender names" at bounding box center [587, 439] width 238 height 18
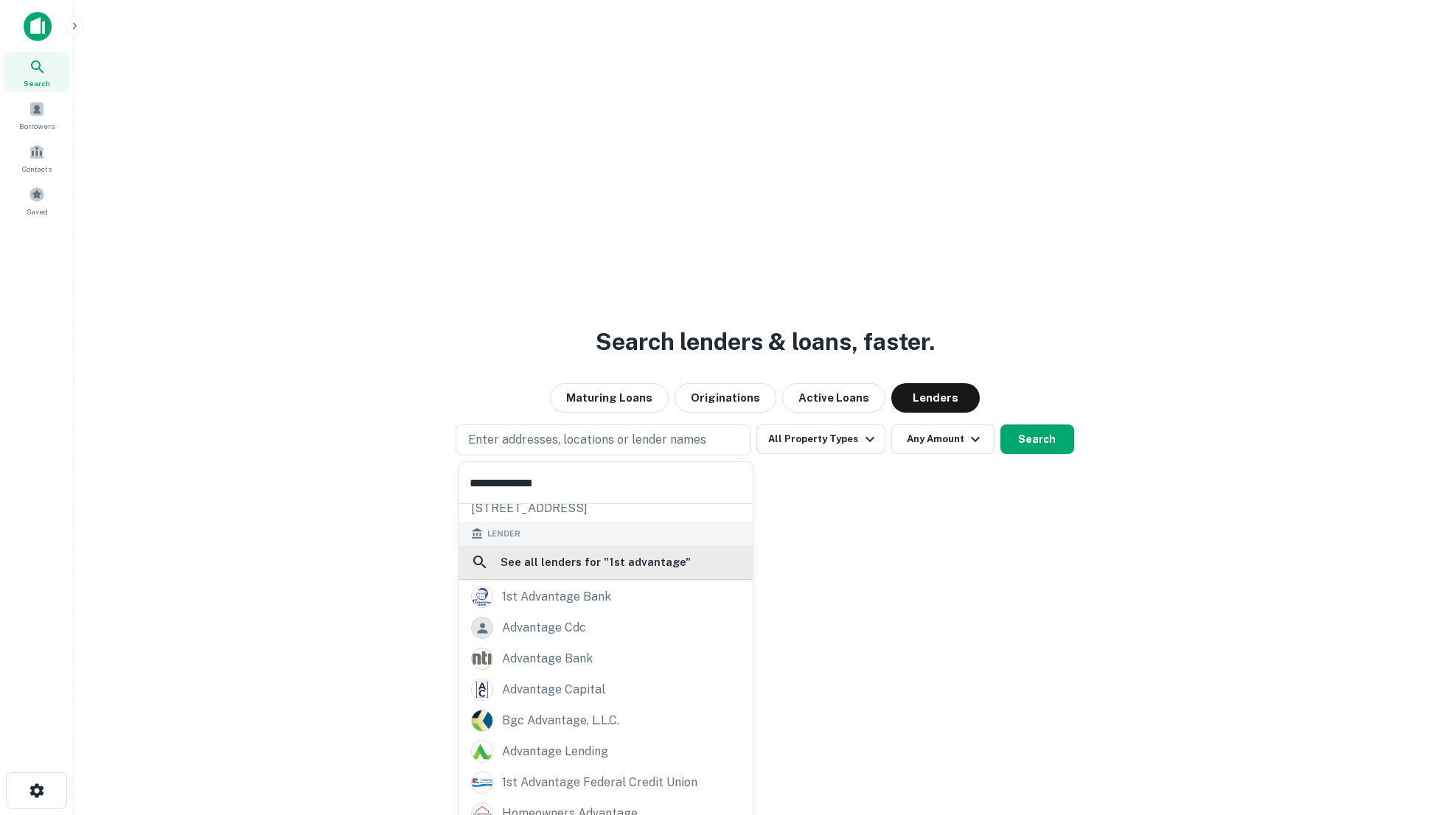
scroll to position [105, 0]
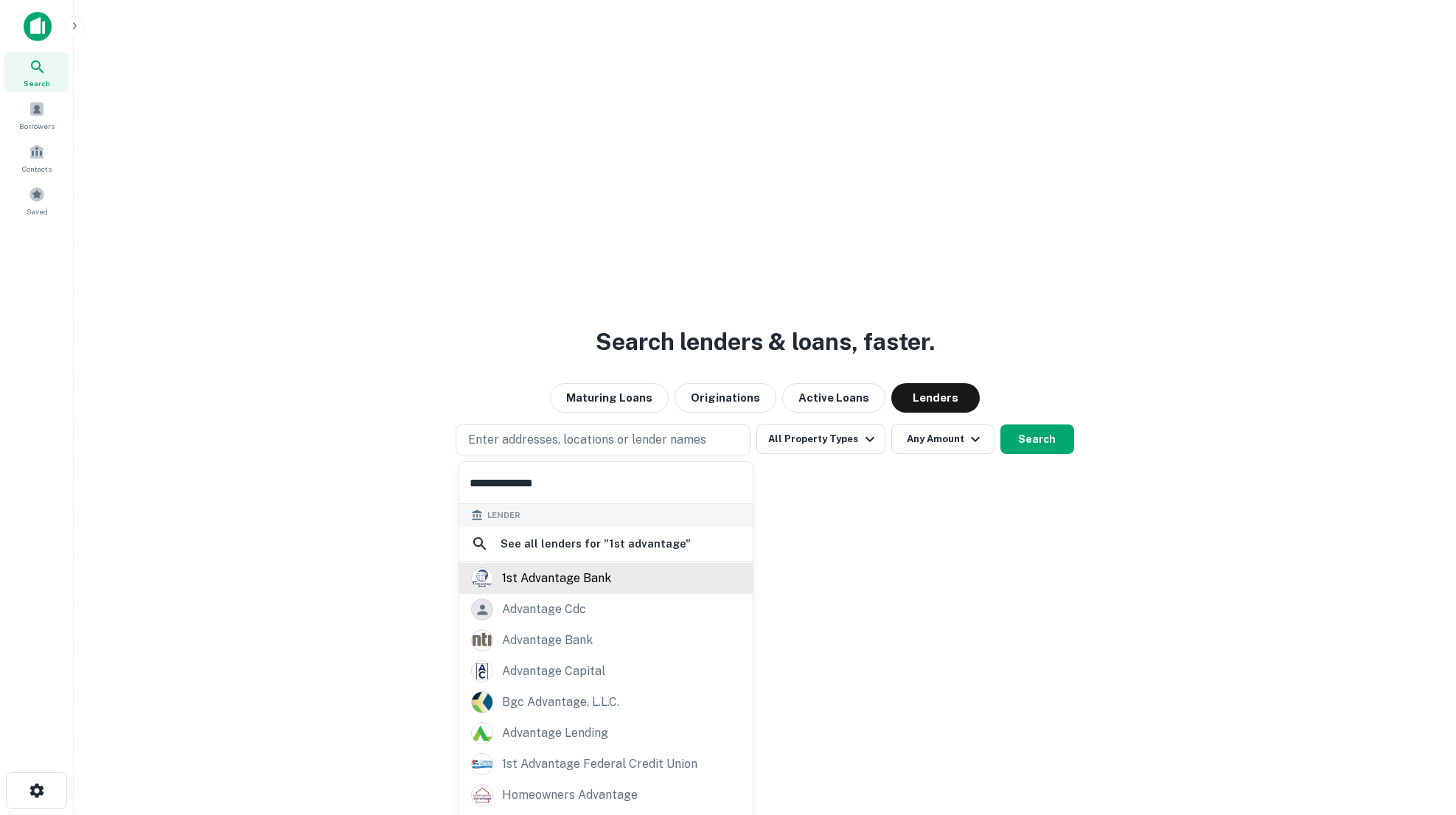
type input "**********"
click at [630, 583] on div "1st advantage bank" at bounding box center [606, 579] width 270 height 22
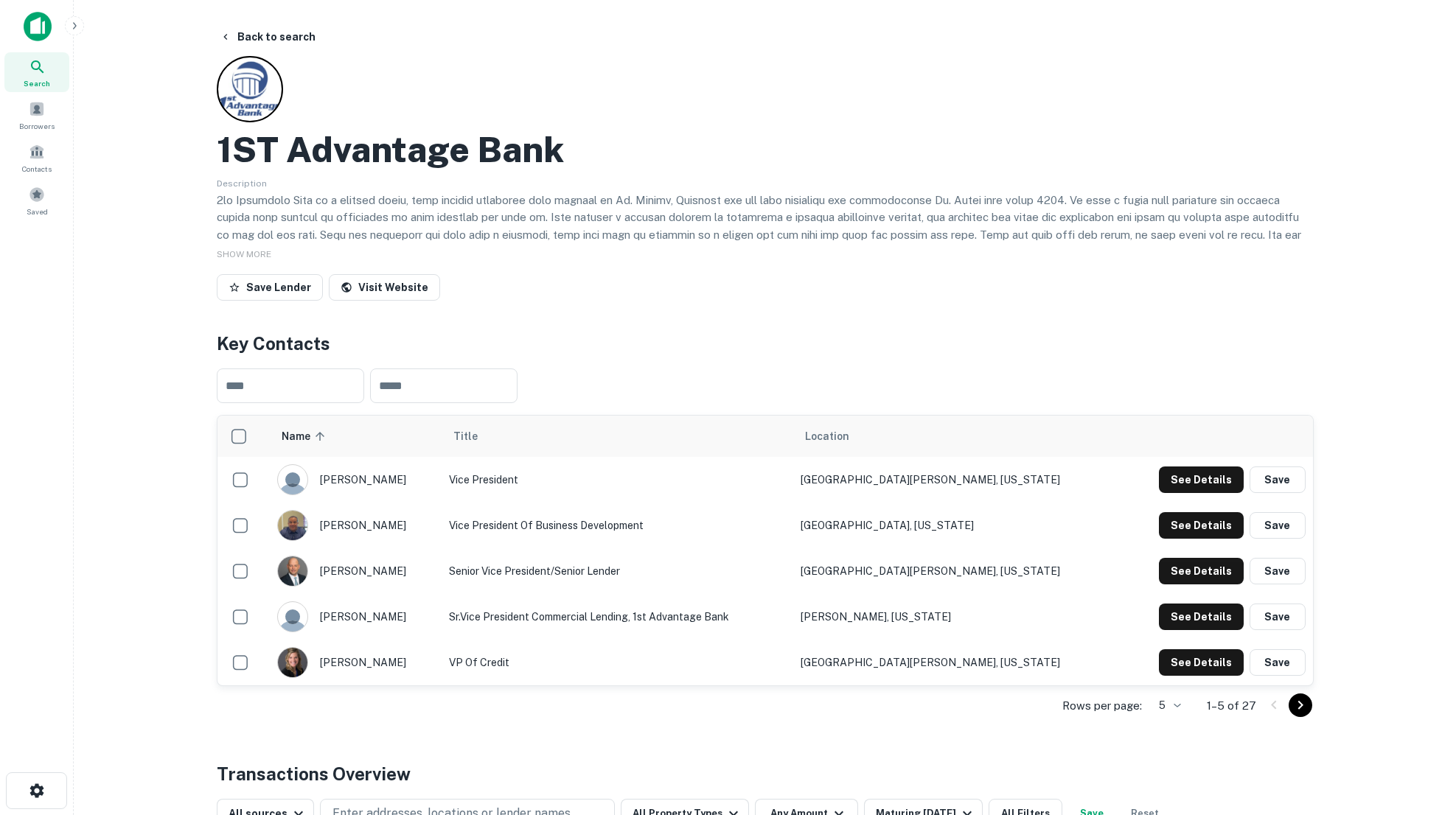
click at [1173, 705] on body "Search Borrowers Contacts Saved Back to search 1ST Advantage Bank Description S…" at bounding box center [728, 408] width 1456 height 815
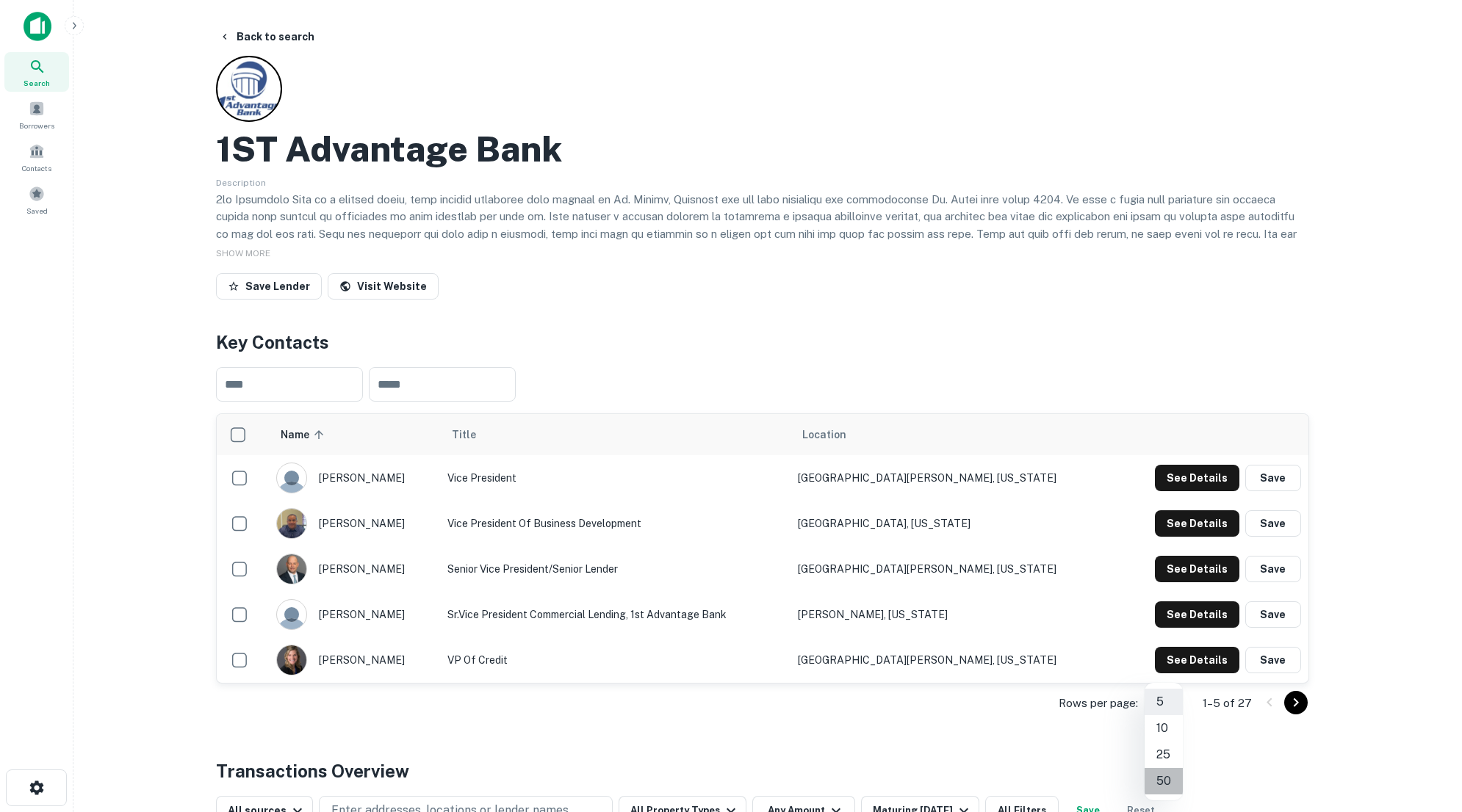
click at [1171, 780] on li "50" at bounding box center [1163, 781] width 38 height 26
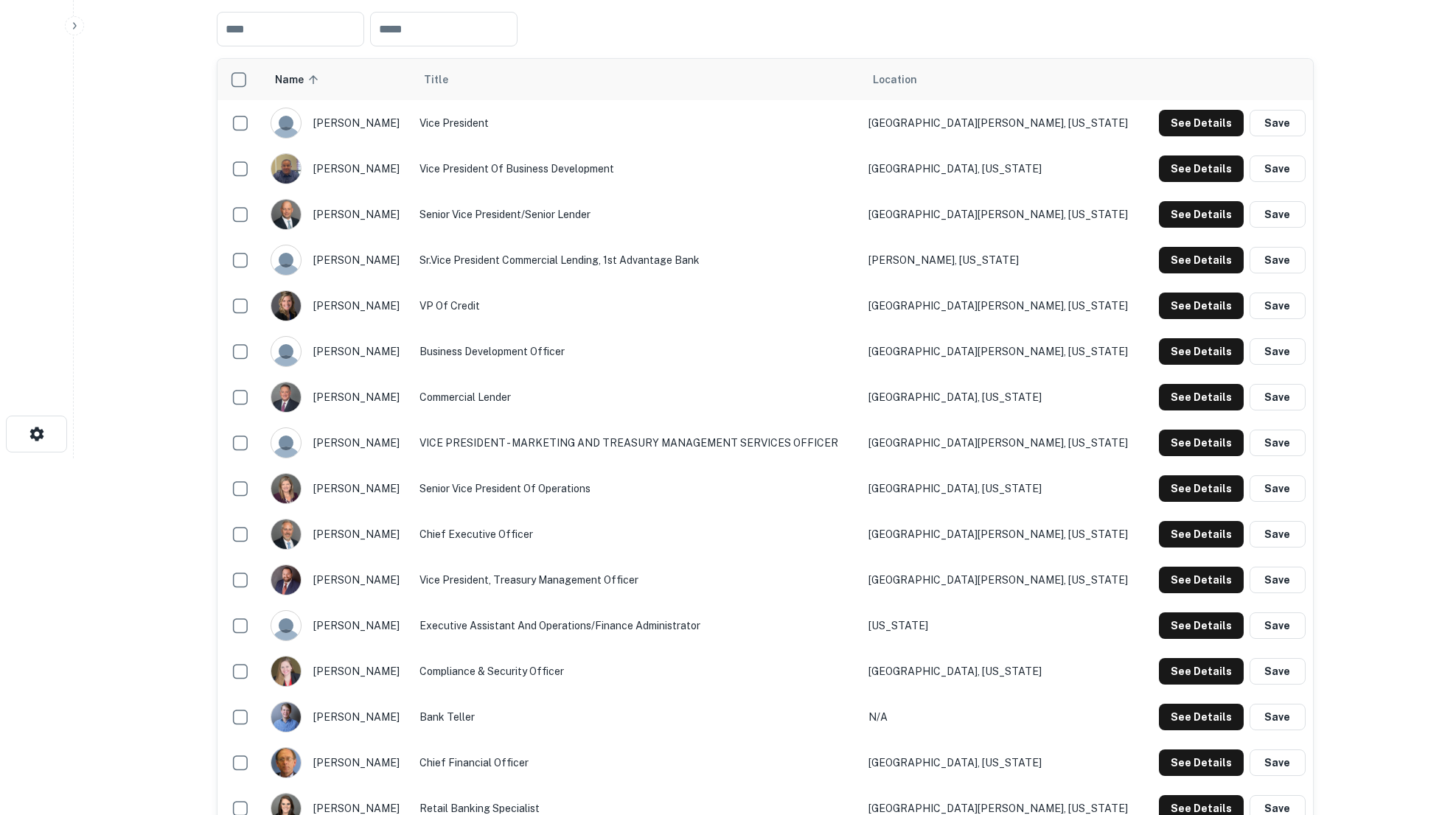
scroll to position [366, 0]
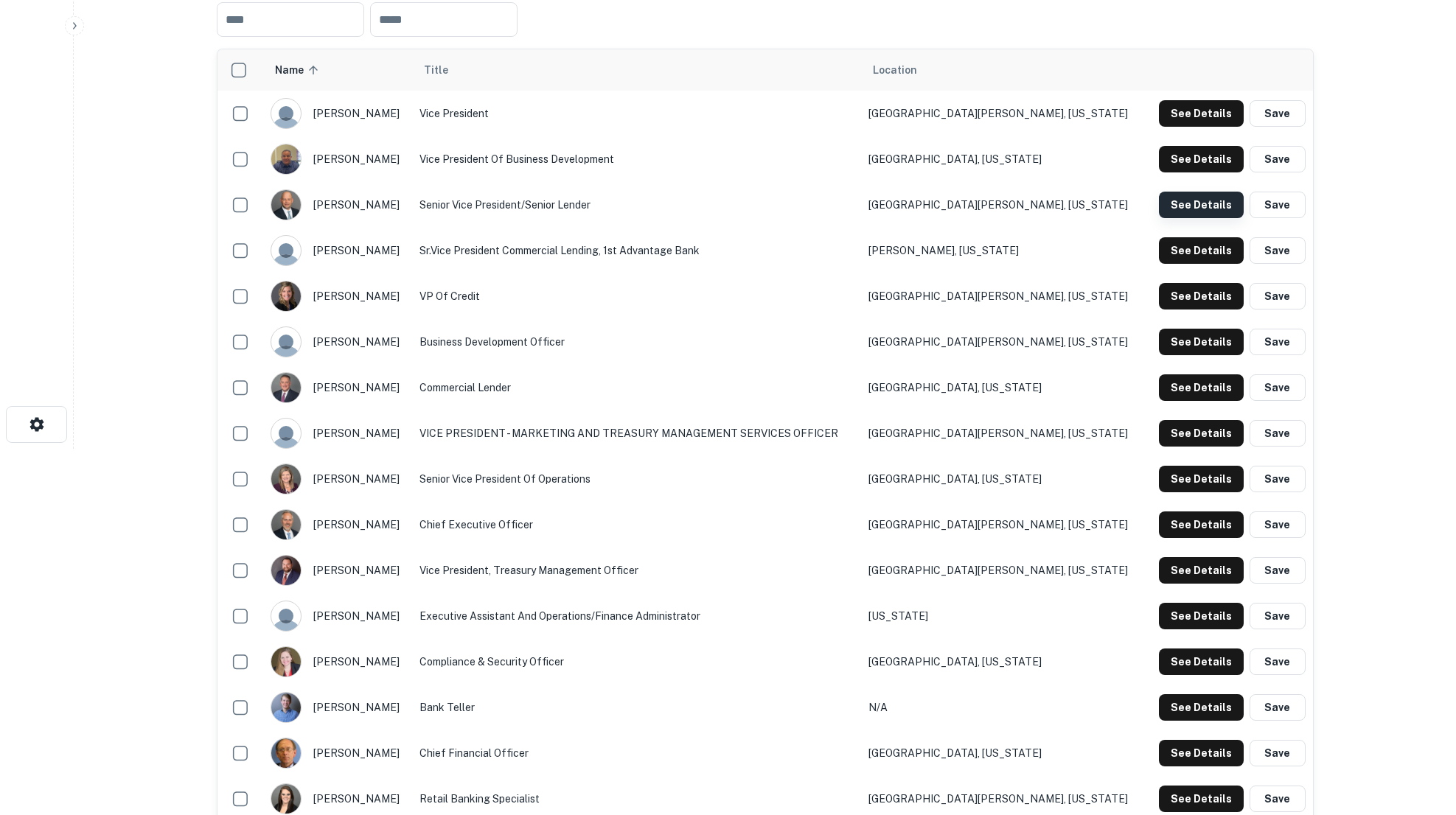
click at [1199, 205] on button "See Details" at bounding box center [1201, 205] width 85 height 26
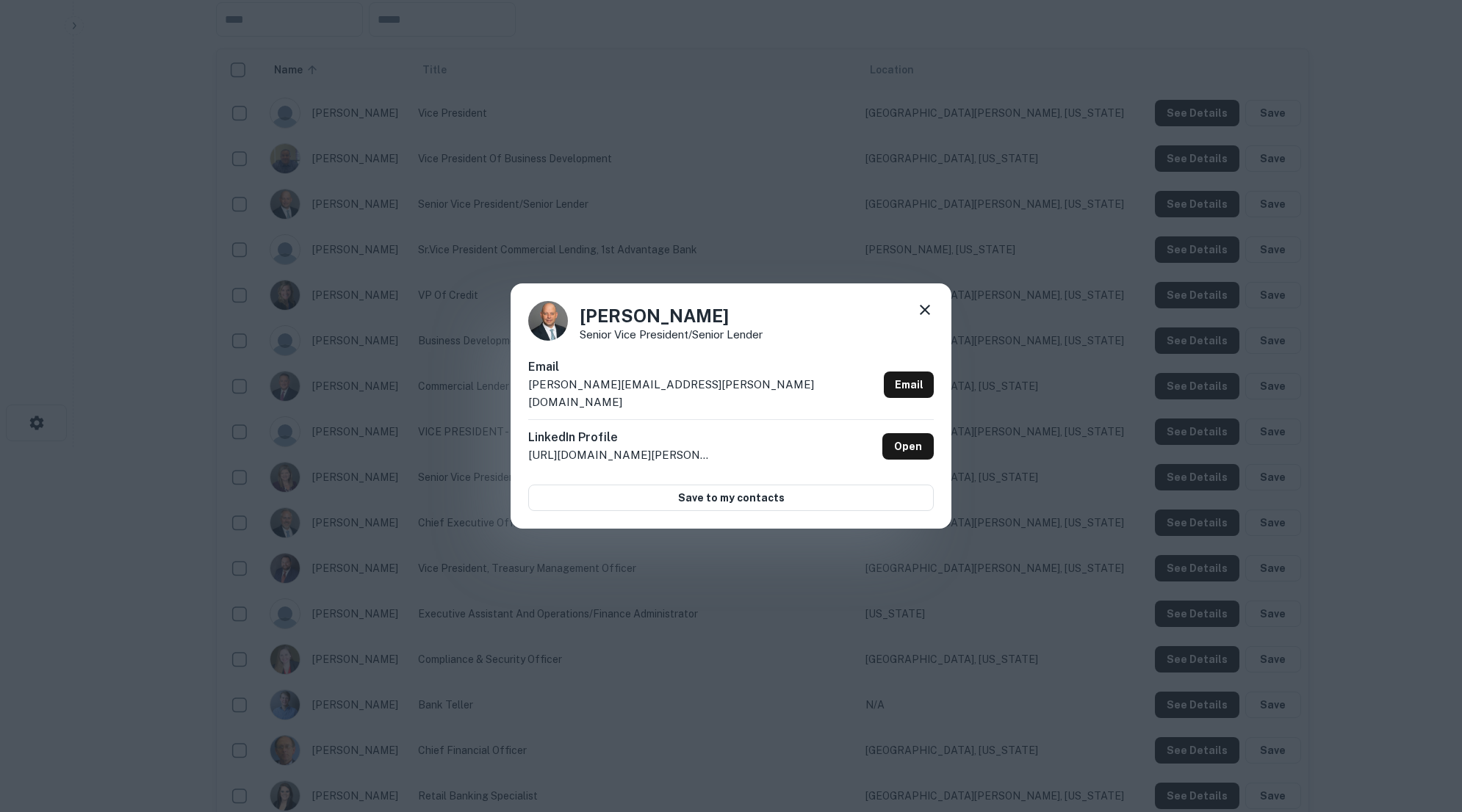
click at [533, 395] on p "jeff.gilbert@1stadvantagebank.com" at bounding box center [703, 393] width 350 height 35
drag, startPoint x: 533, startPoint y: 395, endPoint x: 702, endPoint y: 396, distance: 169.0
click at [702, 396] on p "jeff.gilbert@1stadvantagebank.com" at bounding box center [703, 393] width 350 height 35
copy p "jeff.gilbert@1stadvantagebank.com"
click at [922, 319] on icon at bounding box center [924, 310] width 18 height 18
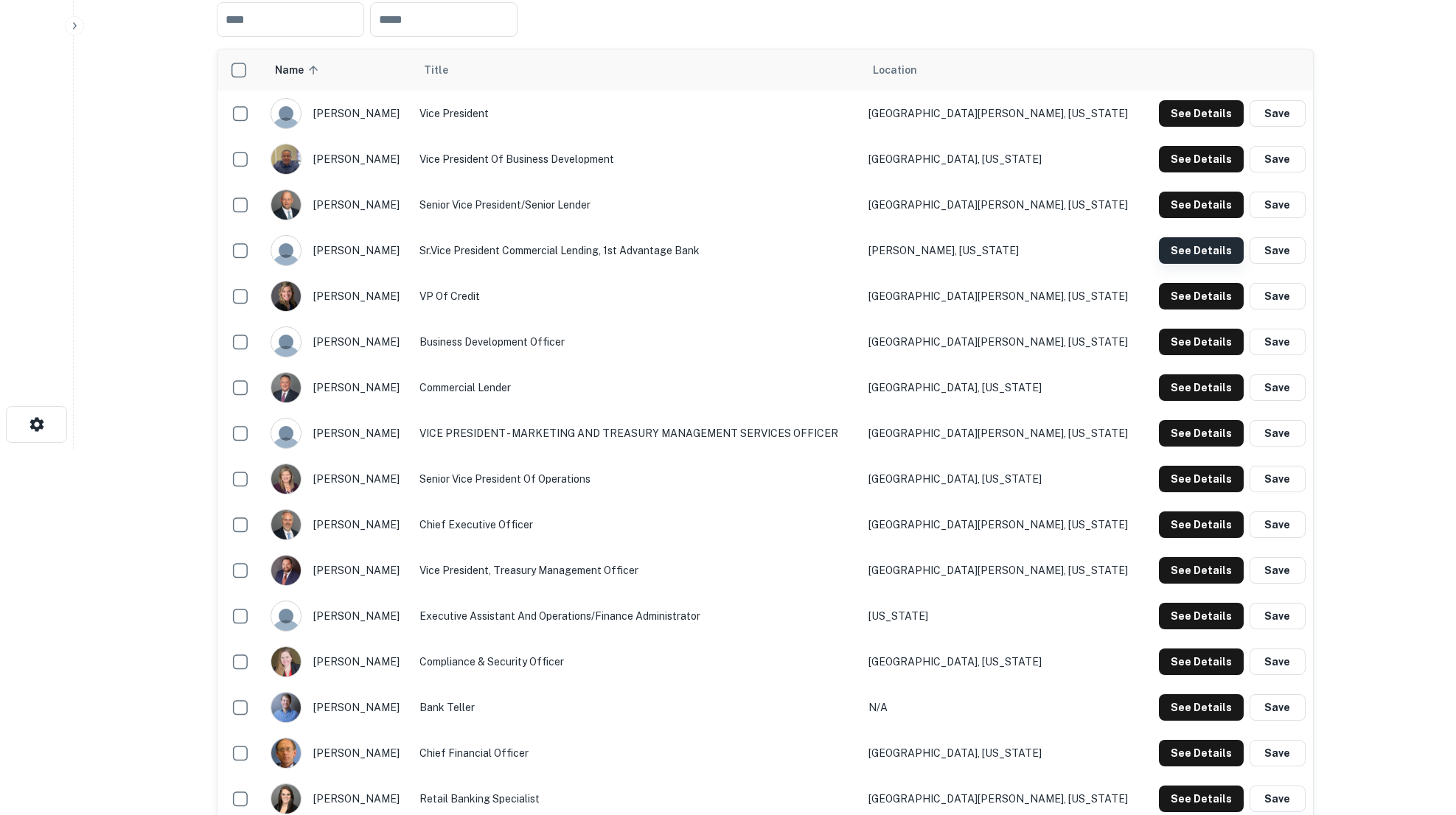
click at [1195, 251] on button "See Details" at bounding box center [1201, 250] width 85 height 26
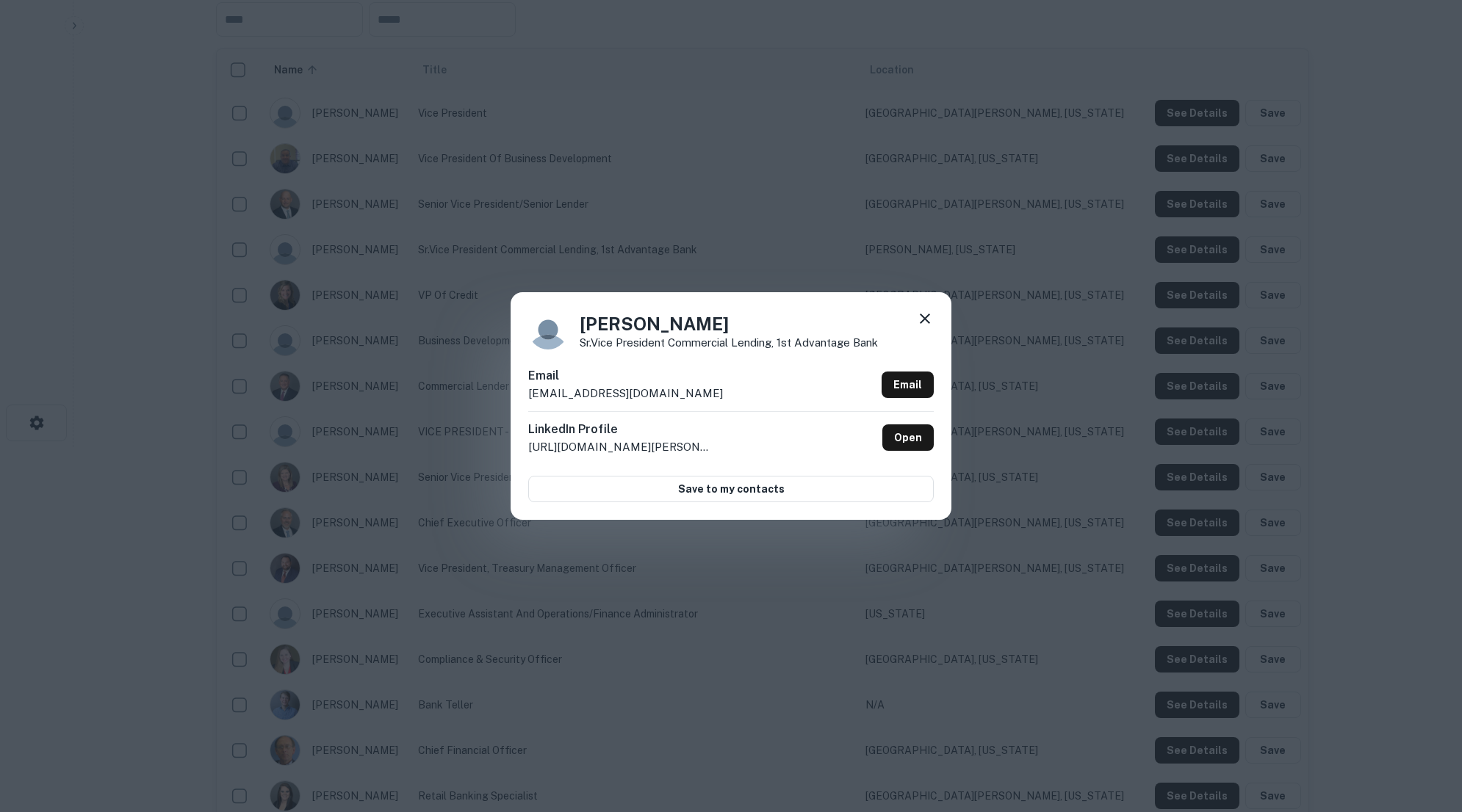
click at [537, 393] on p "mark.delcourt@1stadvantagebank.com" at bounding box center [626, 393] width 195 height 18
drag, startPoint x: 537, startPoint y: 393, endPoint x: 716, endPoint y: 392, distance: 179.0
click at [716, 392] on p "mark.delcourt@1stadvantagebank.com" at bounding box center [626, 393] width 195 height 18
copy p "mark.delcourt@1stadvantagebank.com"
click at [923, 315] on icon at bounding box center [924, 318] width 18 height 18
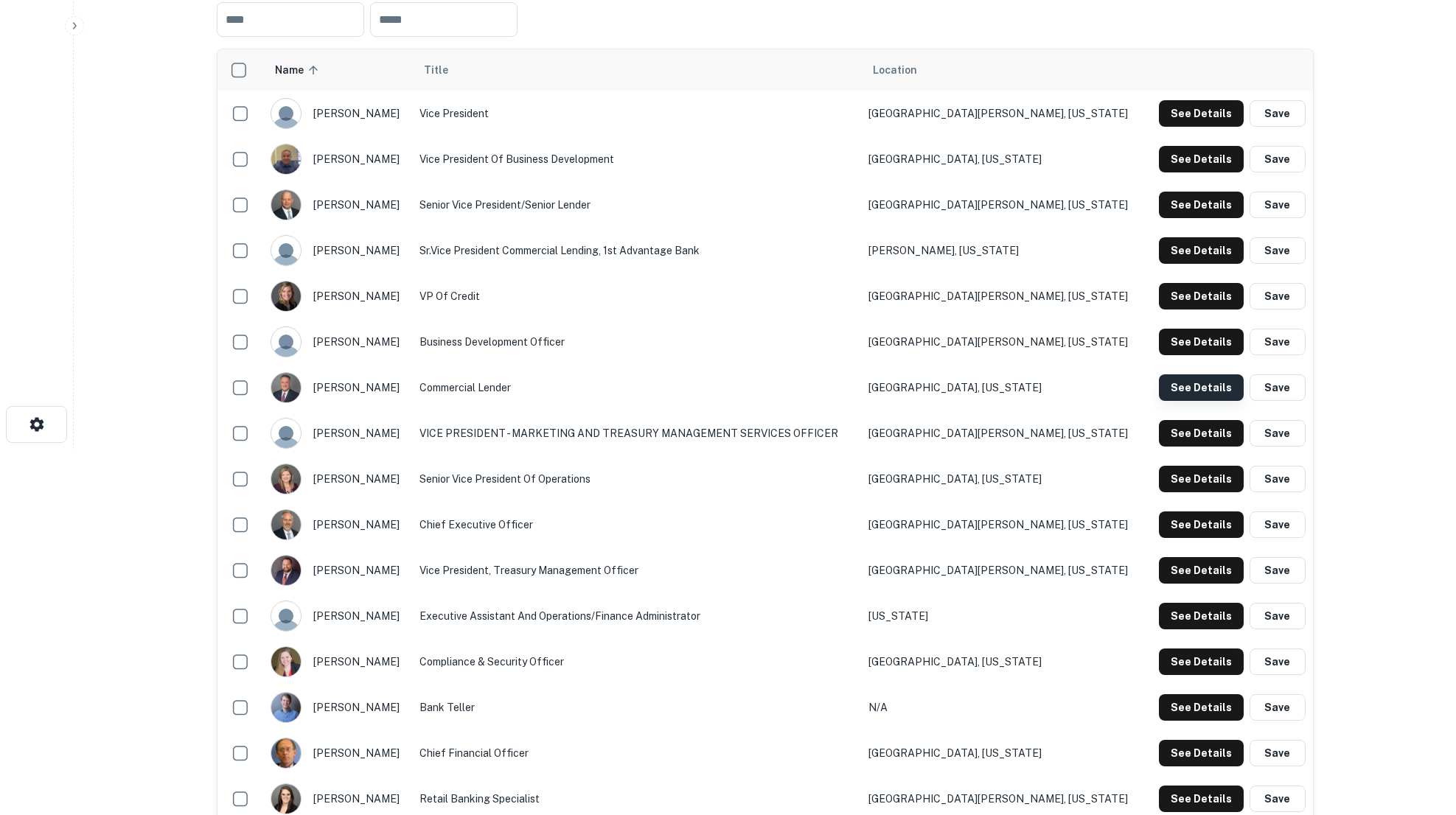
click at [1216, 392] on button "See Details" at bounding box center [1201, 388] width 85 height 26
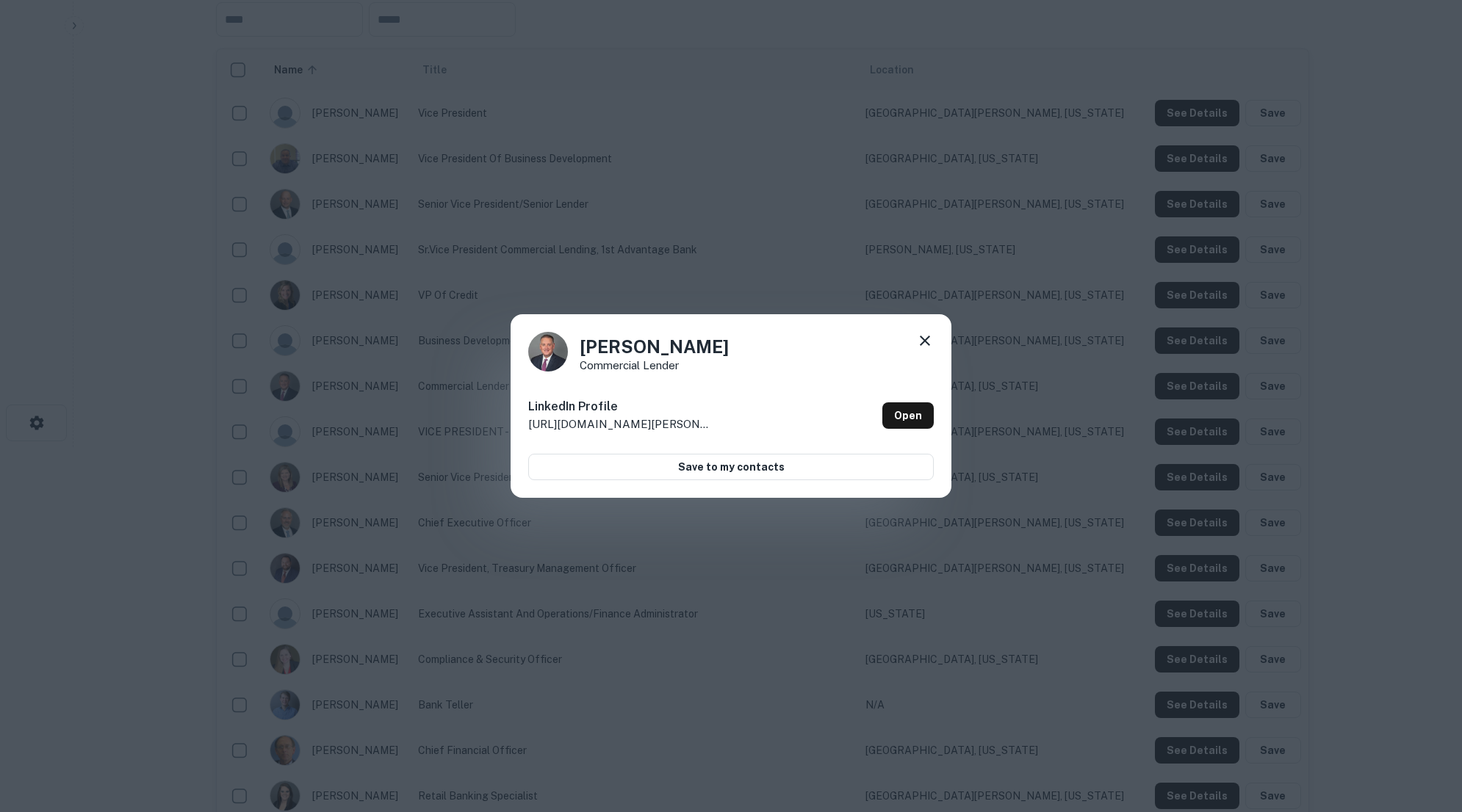
click at [921, 342] on icon at bounding box center [924, 341] width 18 height 18
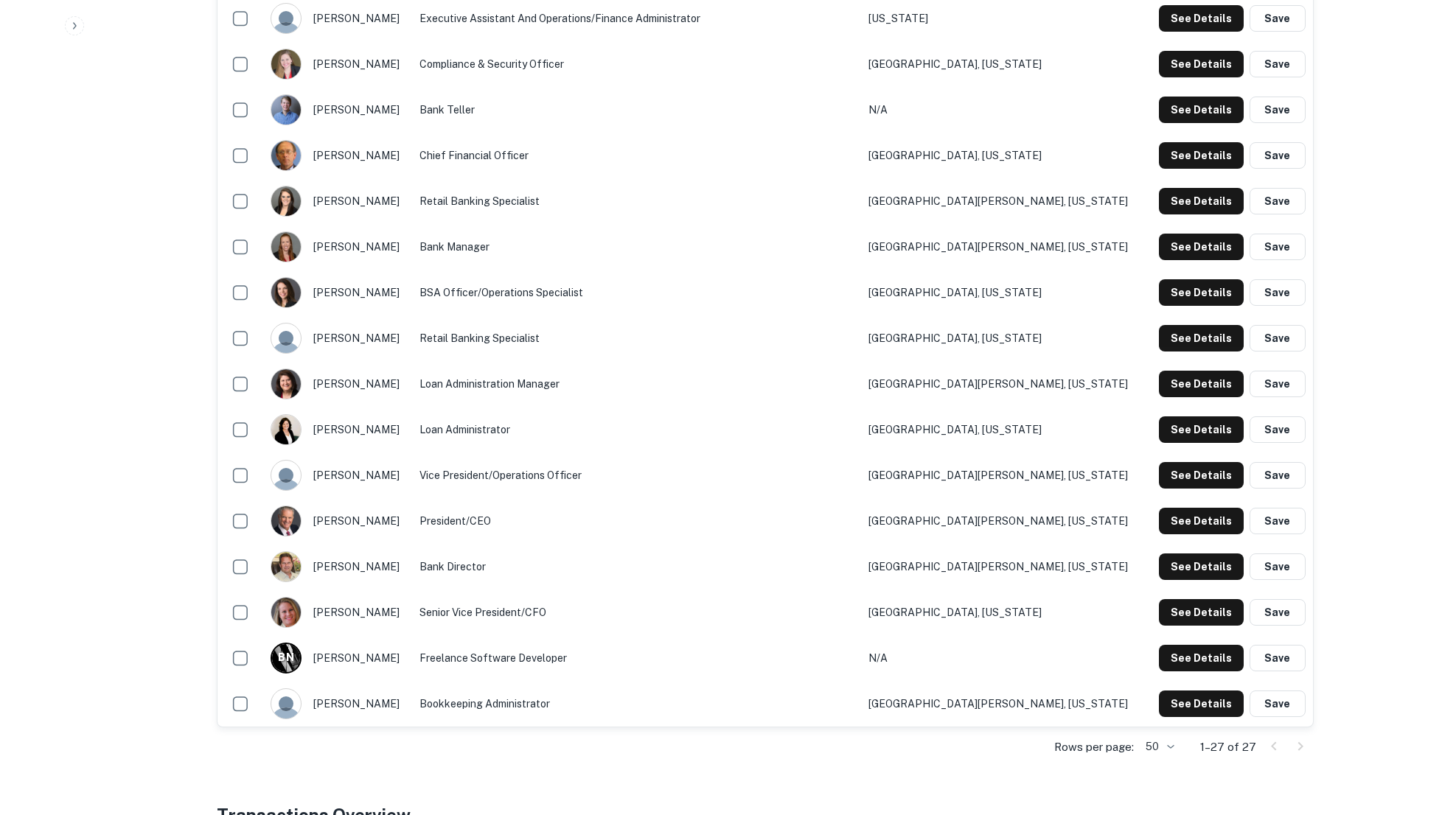
scroll to position [0, 0]
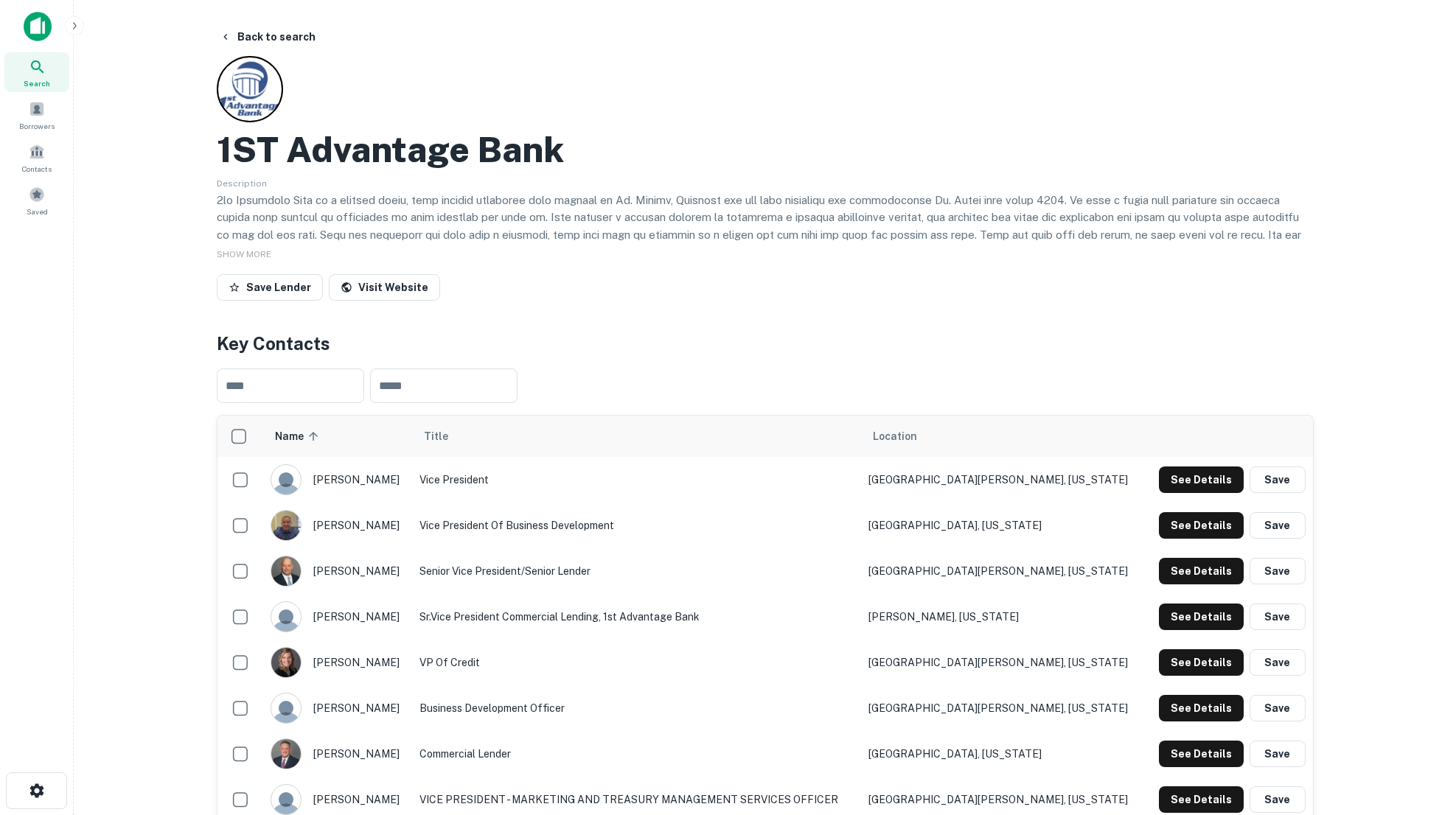
click at [154, 672] on main "Back to search 1ST Advantage Bank Description SHOW MORE Save Lender Visit Websi…" at bounding box center [765, 408] width 1383 height 815
